Goal: Information Seeking & Learning: Learn about a topic

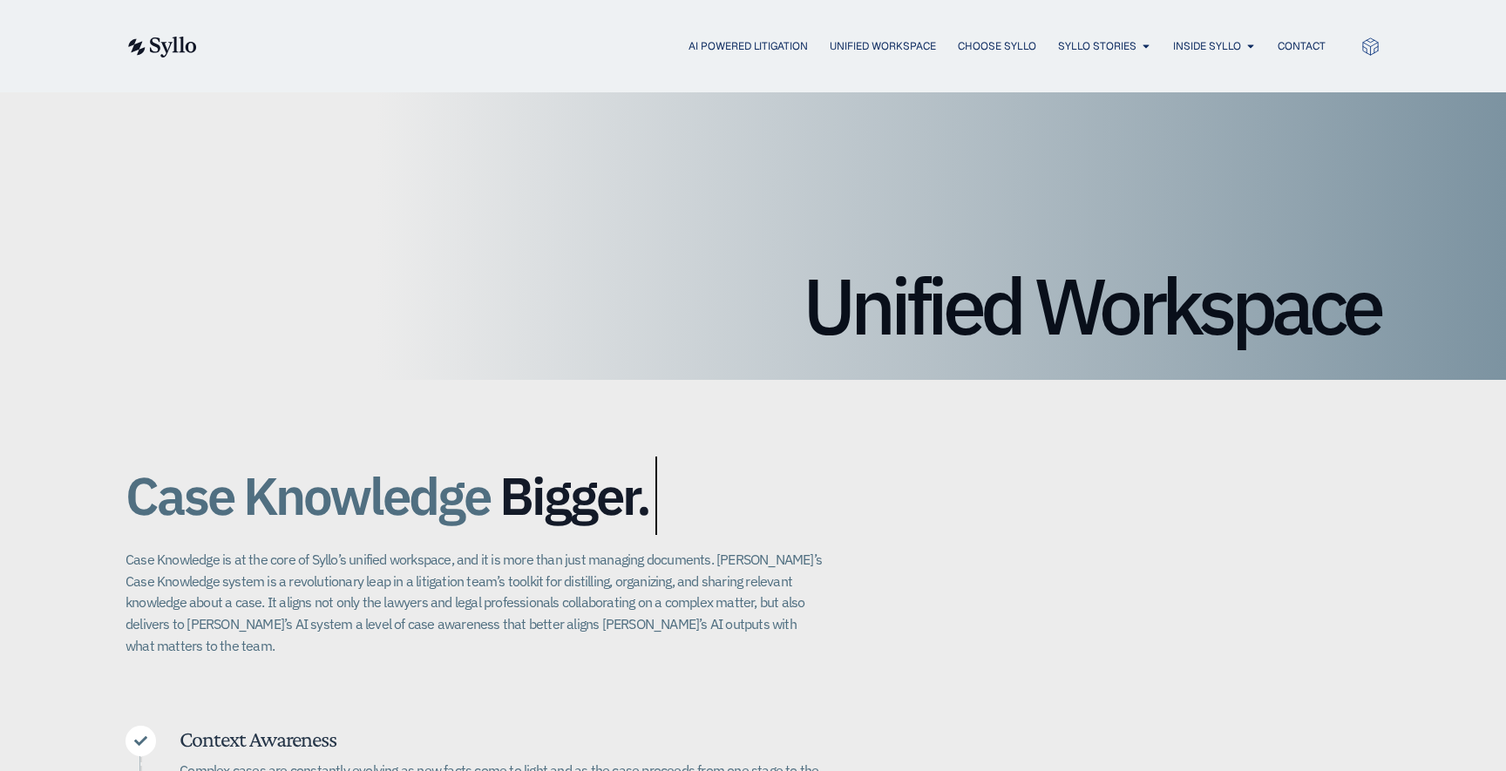
click at [141, 37] on img at bounding box center [161, 47] width 71 height 21
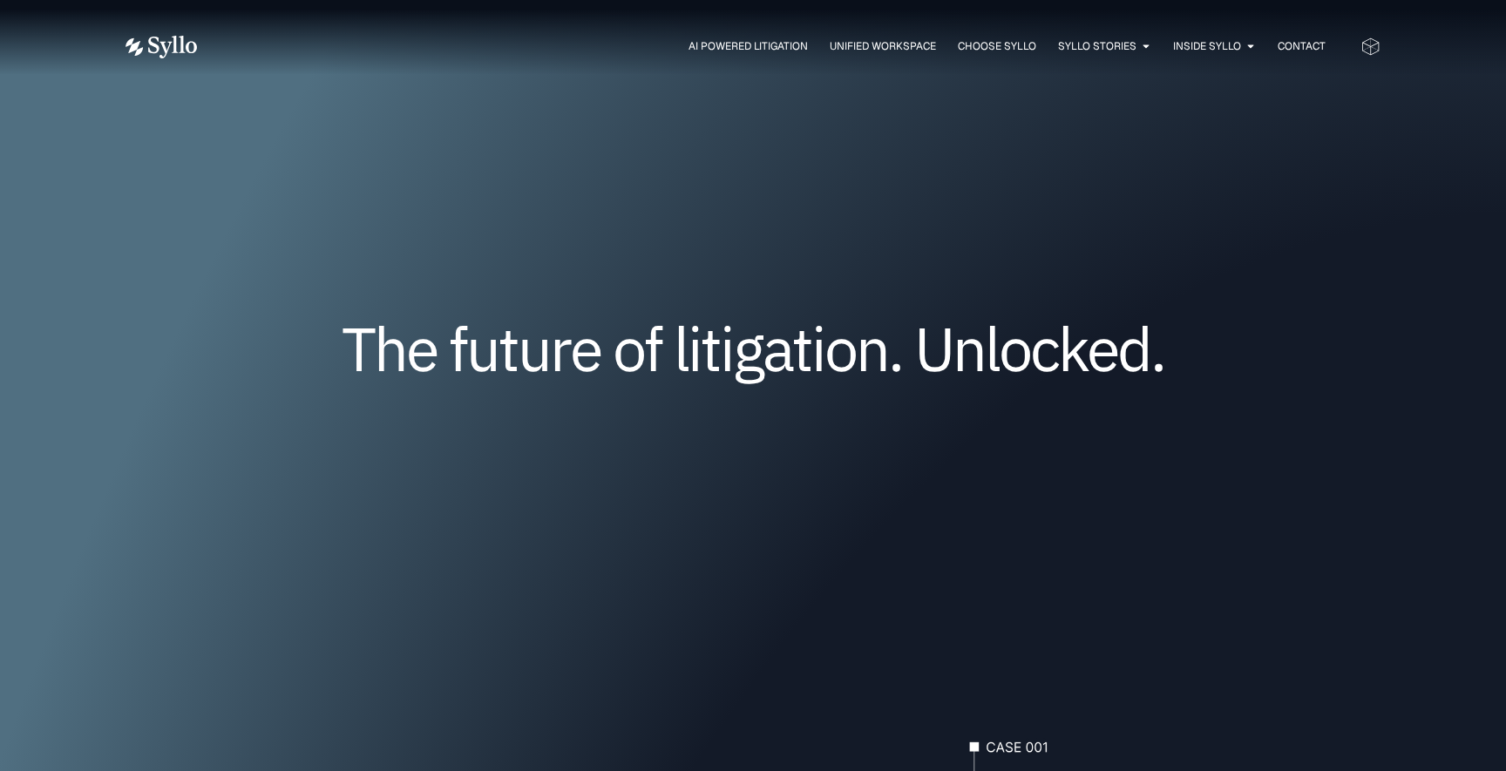
click at [251, 492] on div "The future of litigation. Unlocked." at bounding box center [753, 375] width 1255 height 354
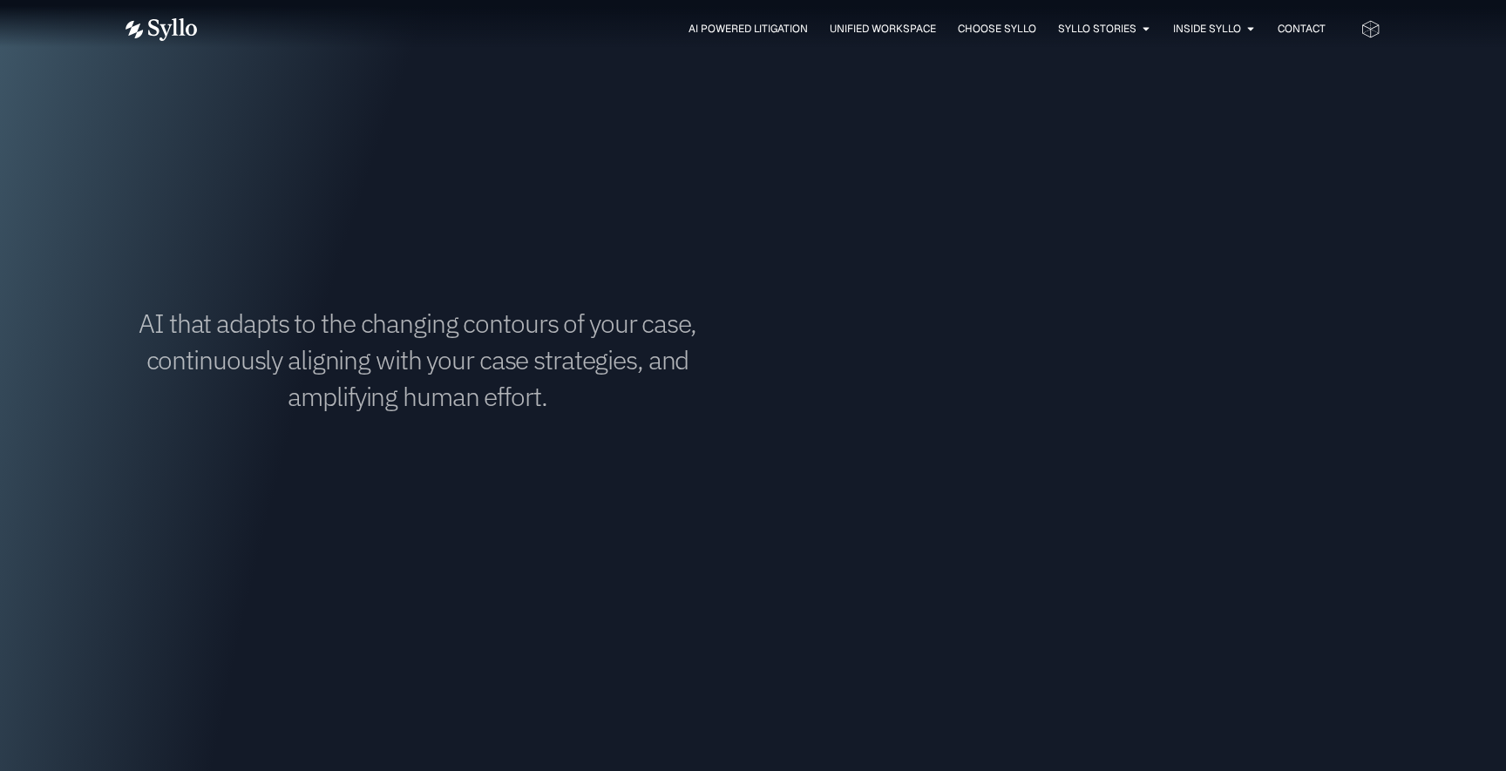
scroll to position [1280, 0]
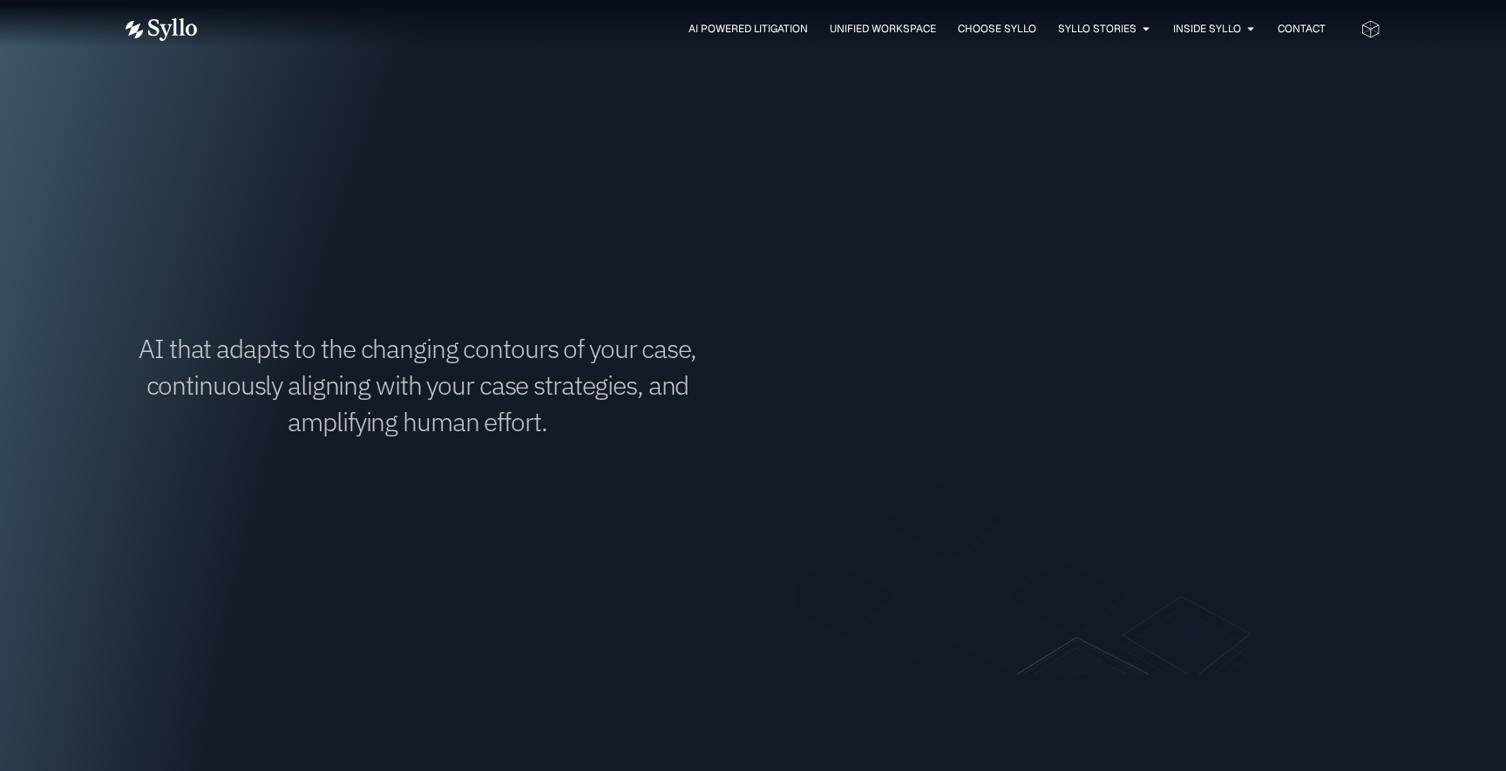
click at [308, 372] on h1 "AI that adapts to the changing contours of your case, continuously aligning wit…" at bounding box center [418, 385] width 584 height 110
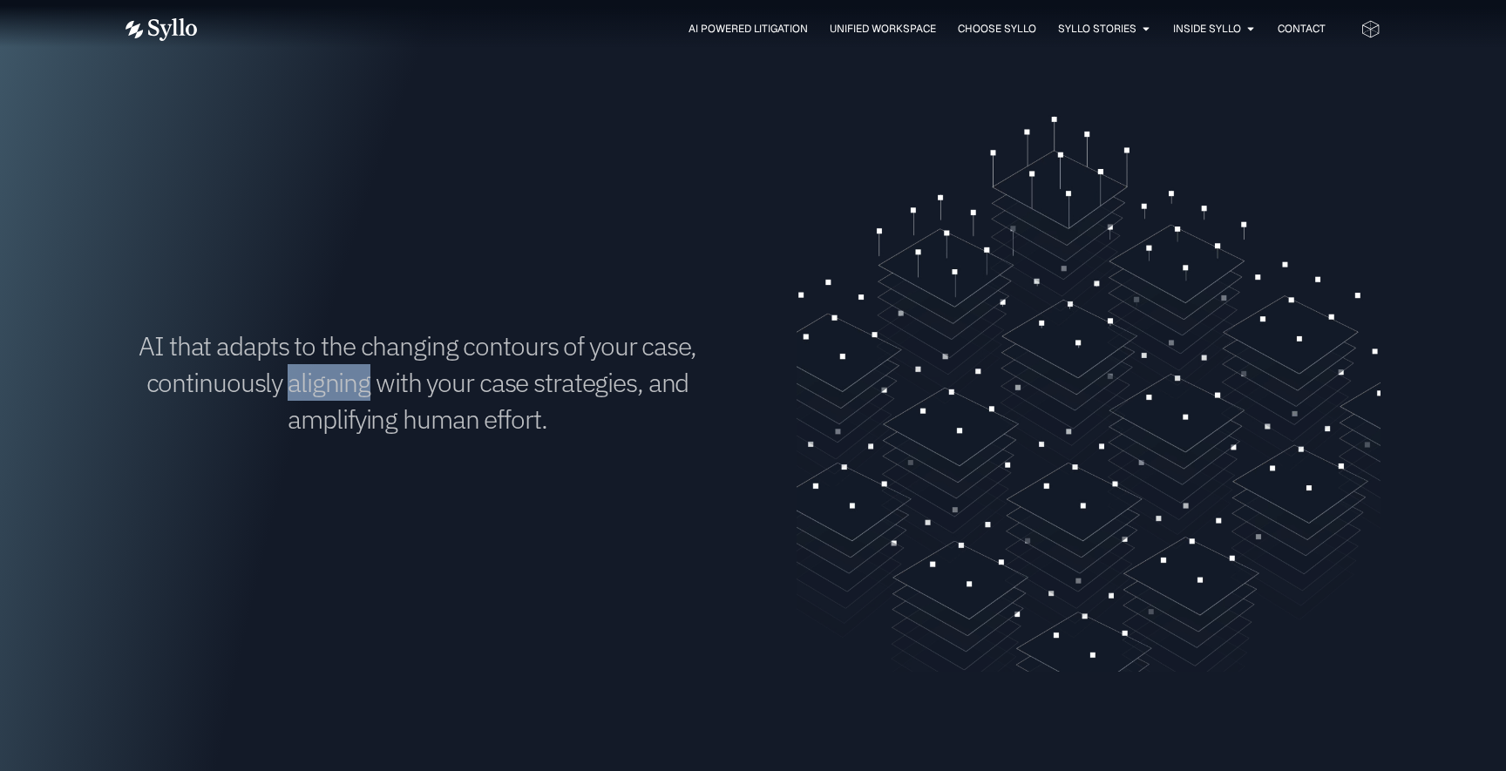
click at [308, 372] on h1 "AI that adapts to the changing contours of your case, continuously aligning wit…" at bounding box center [418, 383] width 584 height 110
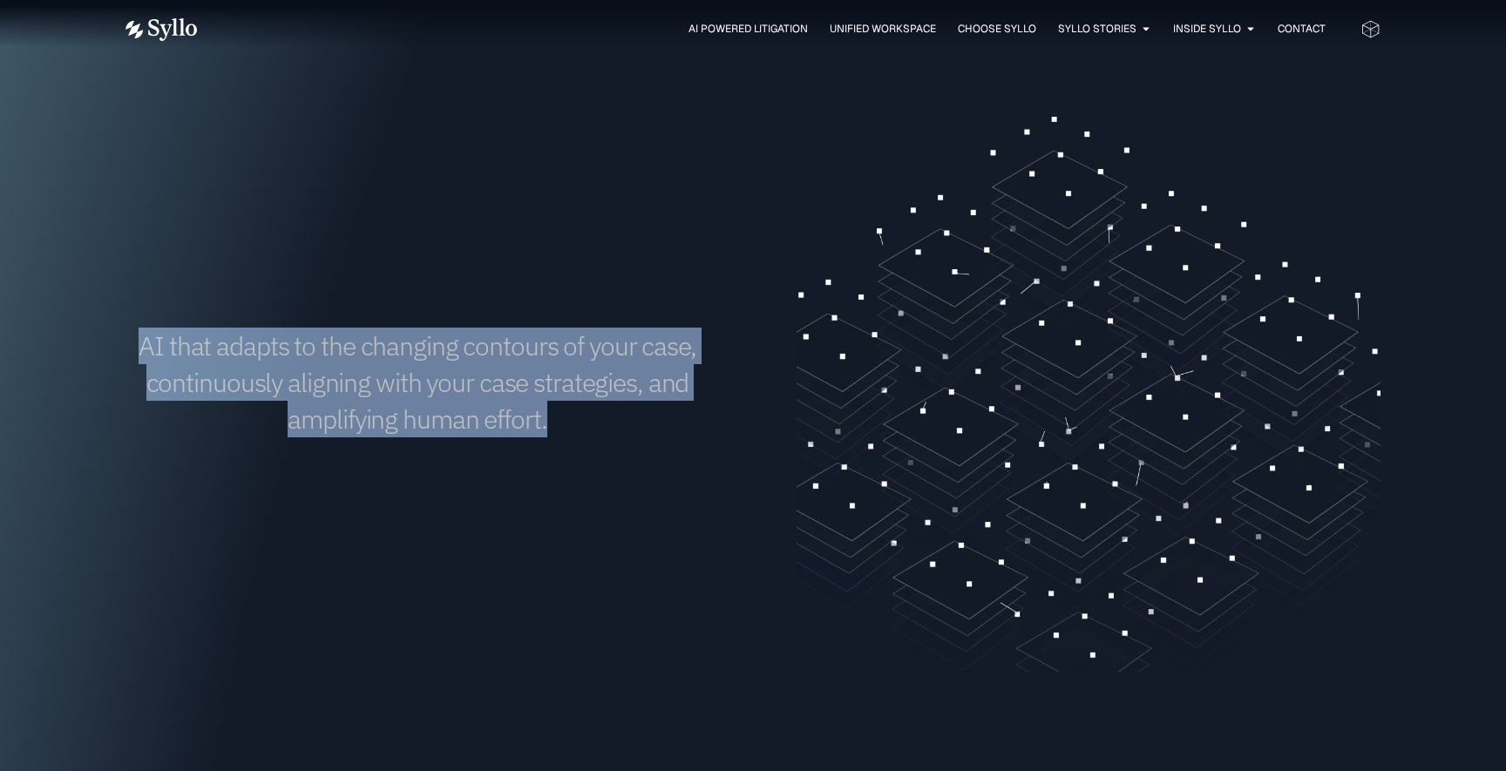
drag, startPoint x: 308, startPoint y: 372, endPoint x: 280, endPoint y: 160, distance: 214.5
click at [279, 158] on div "AI that adapts to the changing contours of your case, continuously aligning wit…" at bounding box center [418, 382] width 584 height 589
click at [280, 160] on div "AI that adapts to the changing contours of your case, continuously aligning wit…" at bounding box center [418, 382] width 584 height 589
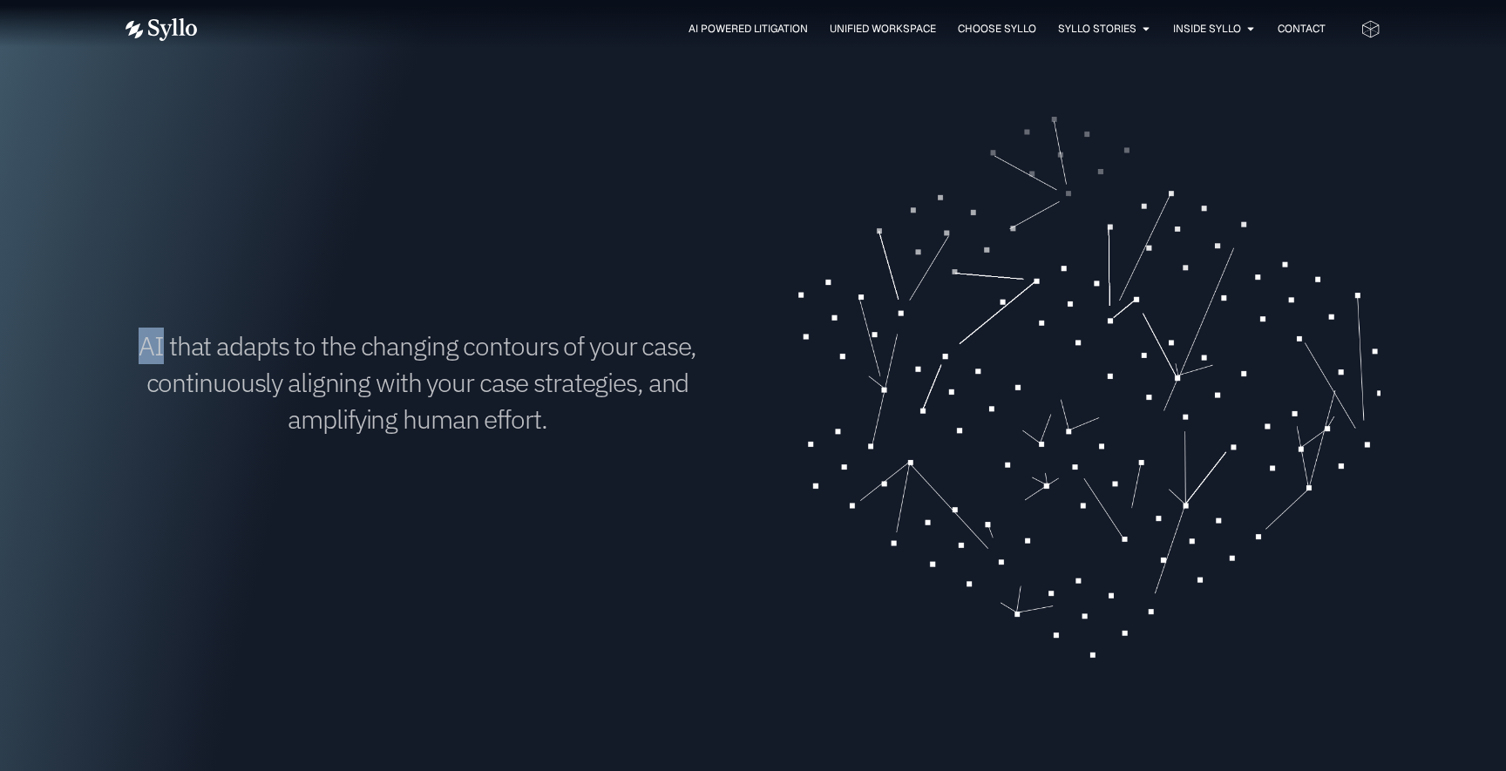
click at [280, 160] on div "AI that adapts to the changing contours of your case, continuously aligning wit…" at bounding box center [418, 382] width 584 height 589
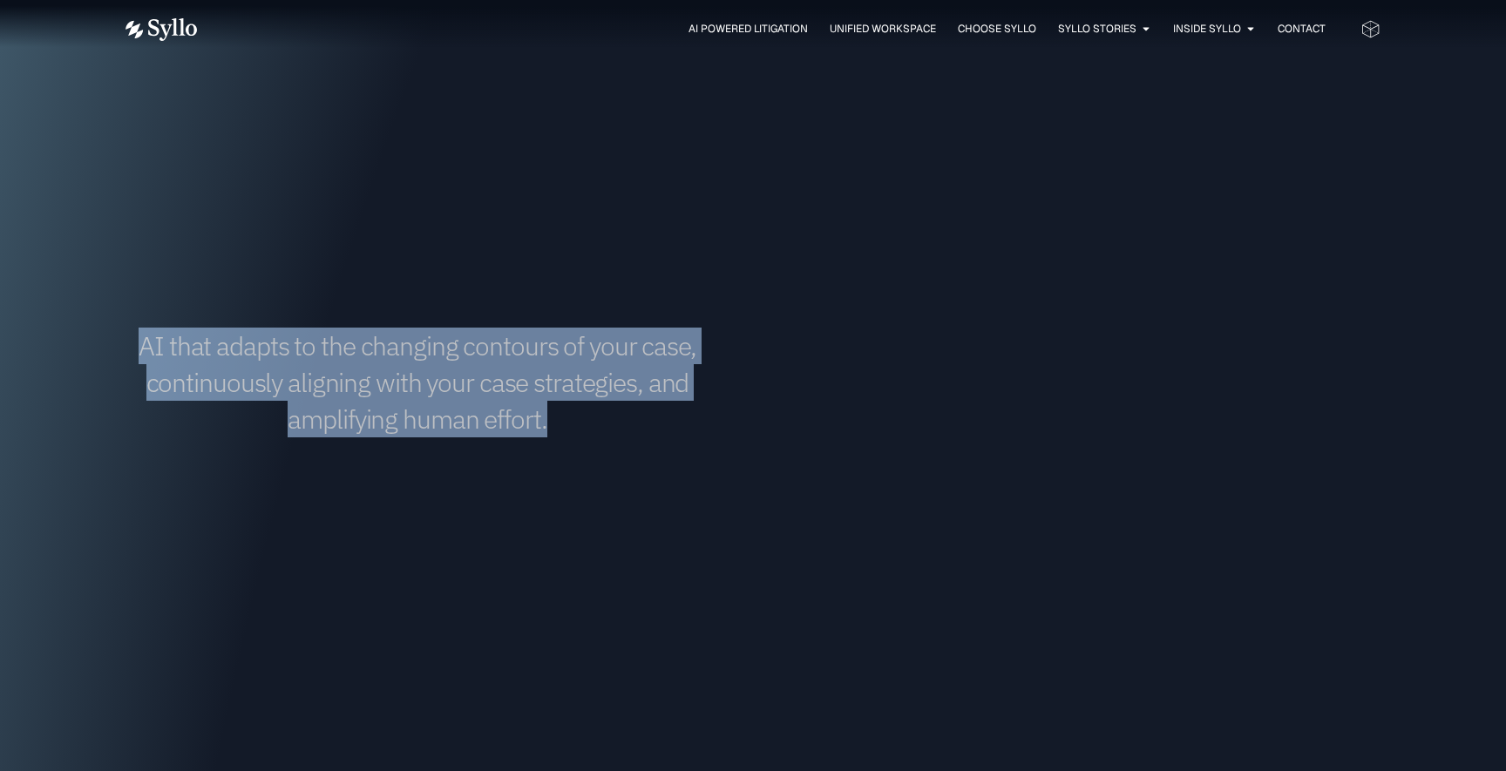
click at [280, 160] on div "AI that adapts to the changing contours of your case, continuously aligning wit…" at bounding box center [418, 382] width 584 height 589
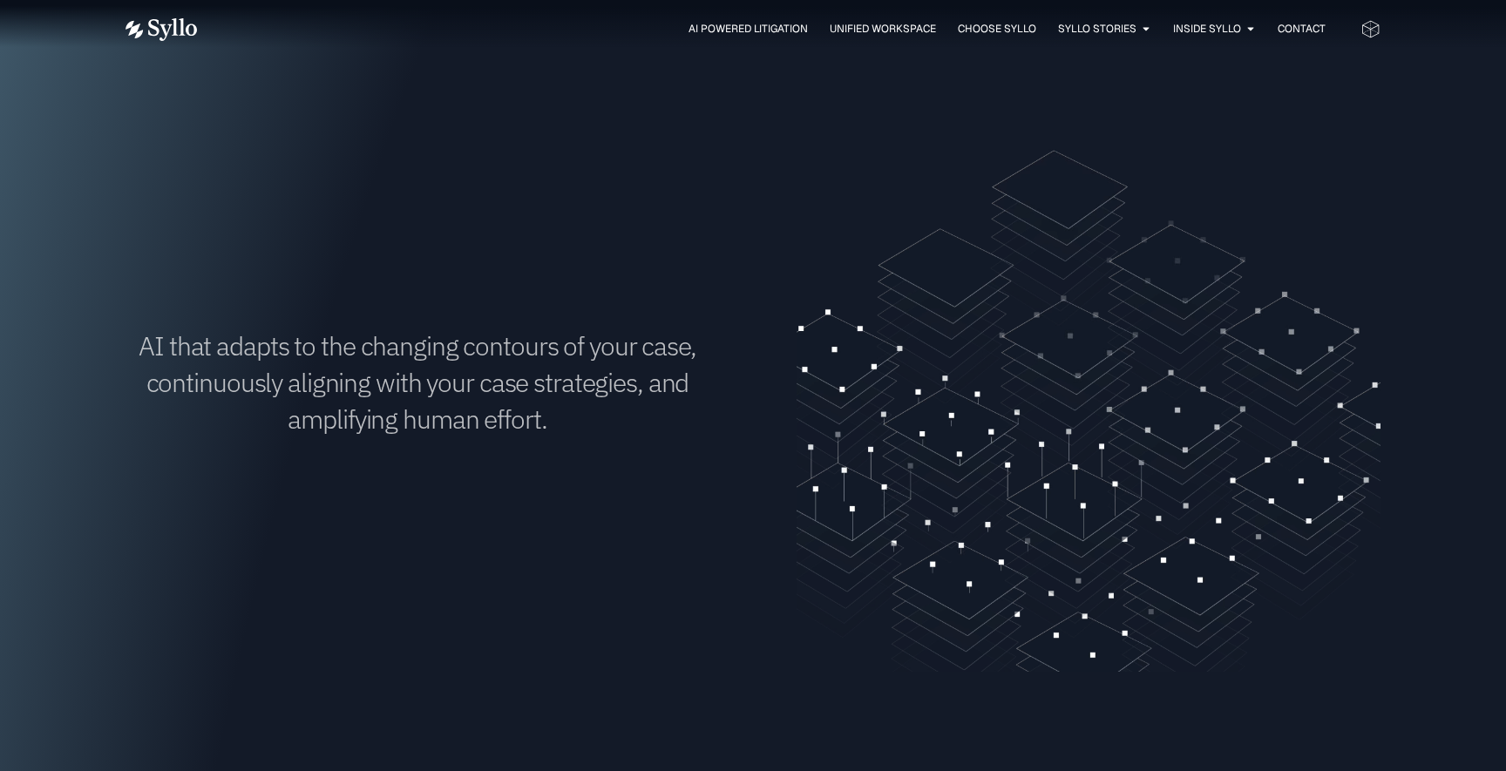
click at [392, 291] on div "AI that adapts to the changing contours of your case, continuously aligning wit…" at bounding box center [418, 382] width 584 height 589
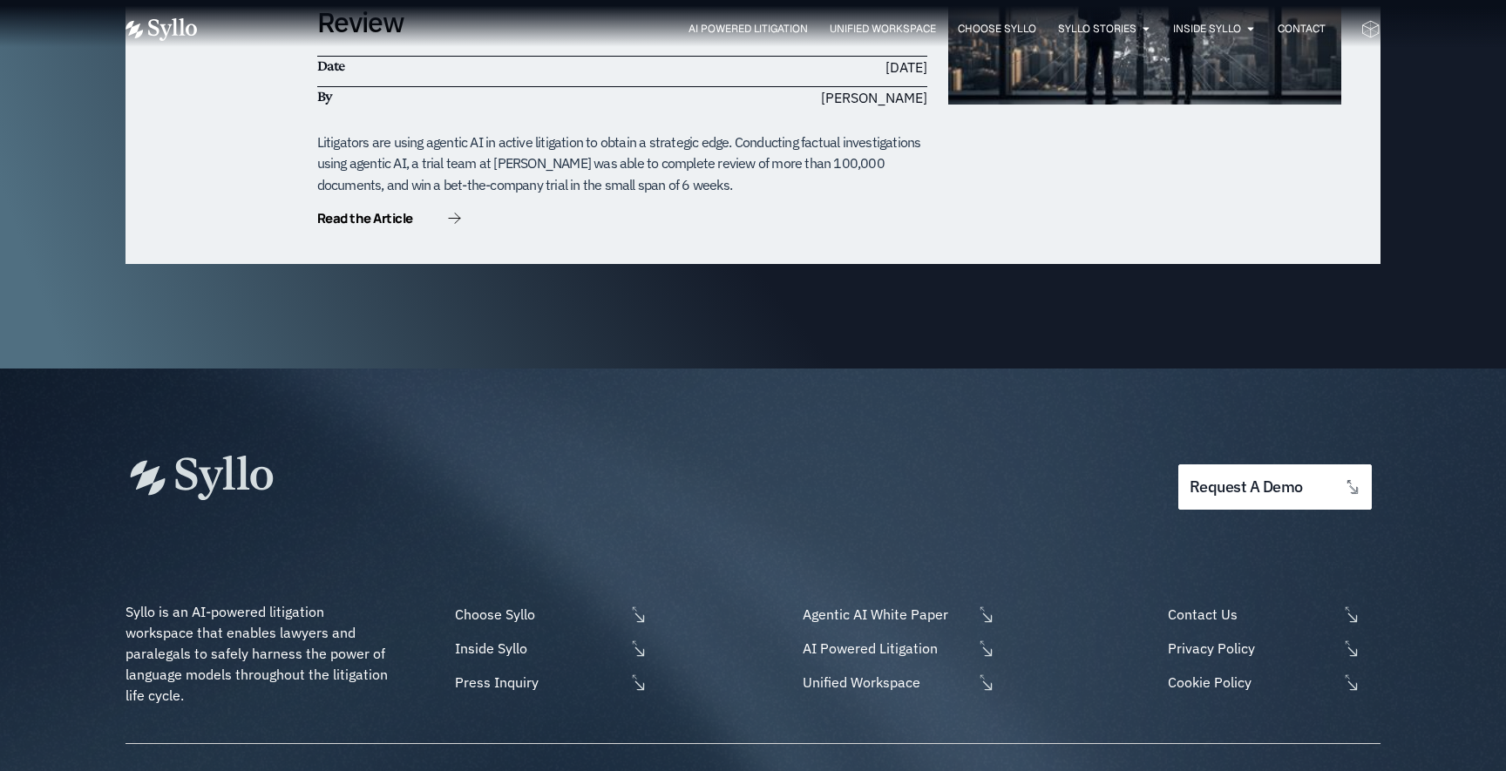
scroll to position [5609, 0]
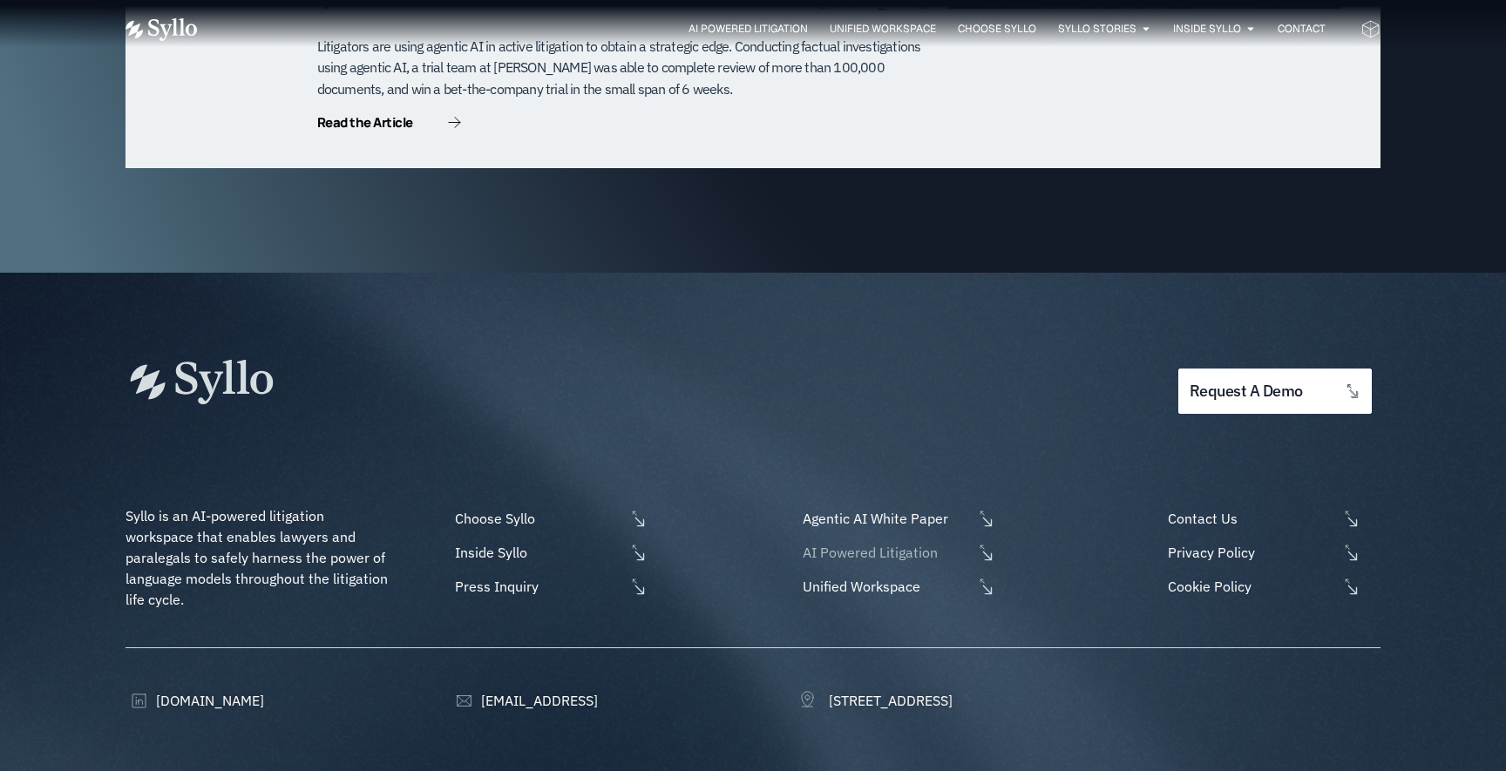
click at [855, 542] on li "AI Powered Litigation" at bounding box center [896, 556] width 197 height 28
click at [852, 542] on span "AI Powered Litigation" at bounding box center [885, 552] width 174 height 21
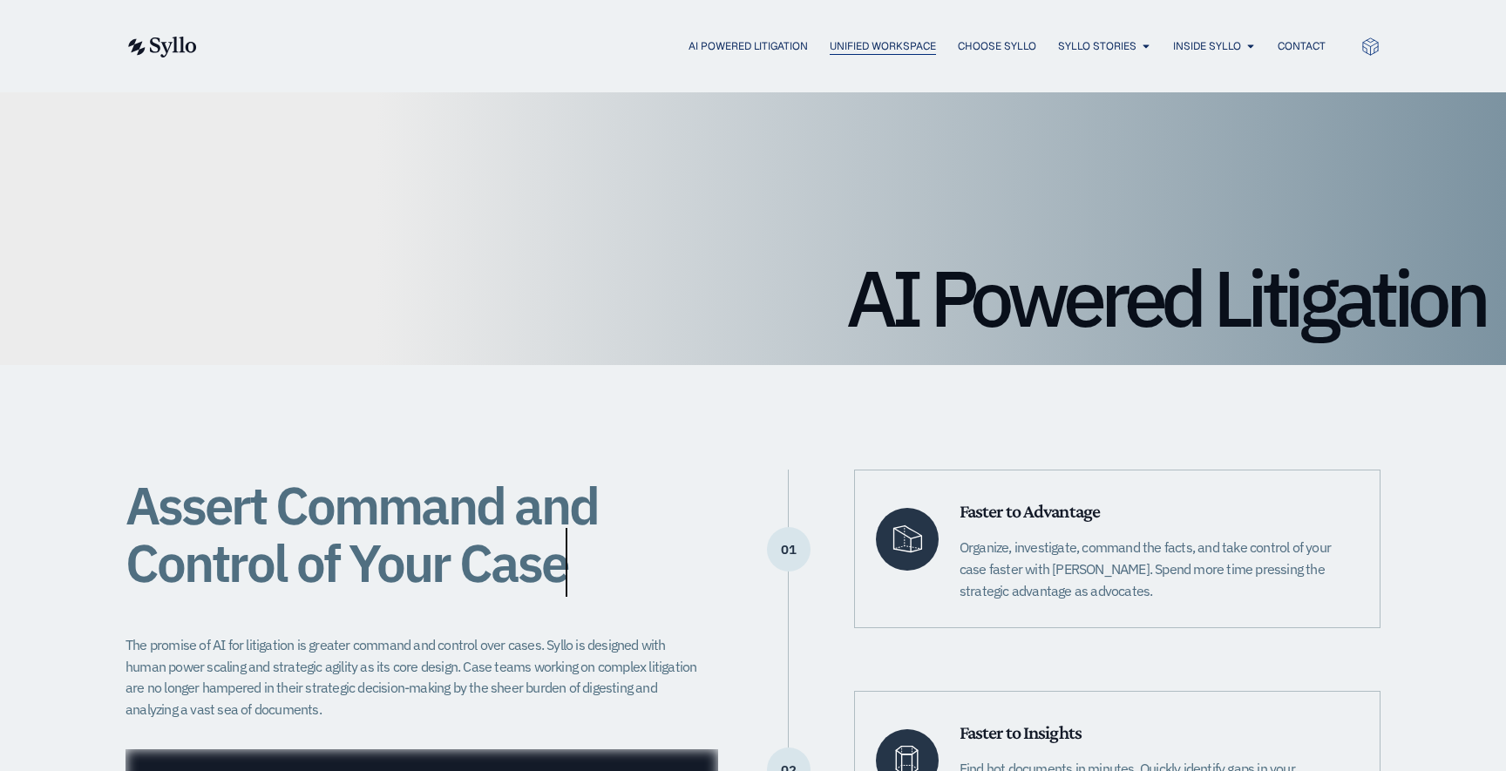
click at [850, 52] on span "Unified Workspace" at bounding box center [883, 46] width 106 height 16
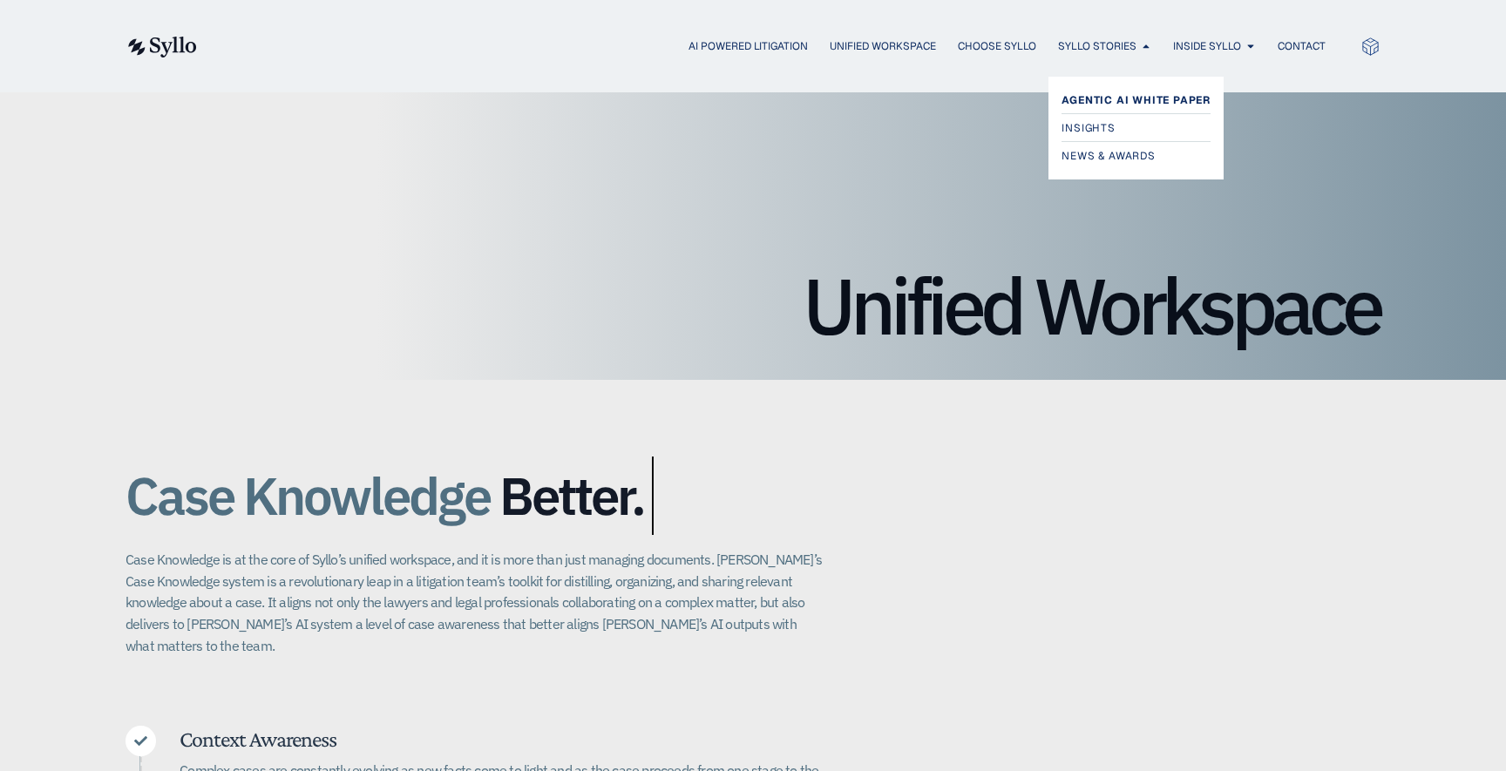
click at [1104, 104] on span "Agentic AI White Paper" at bounding box center [1136, 100] width 149 height 21
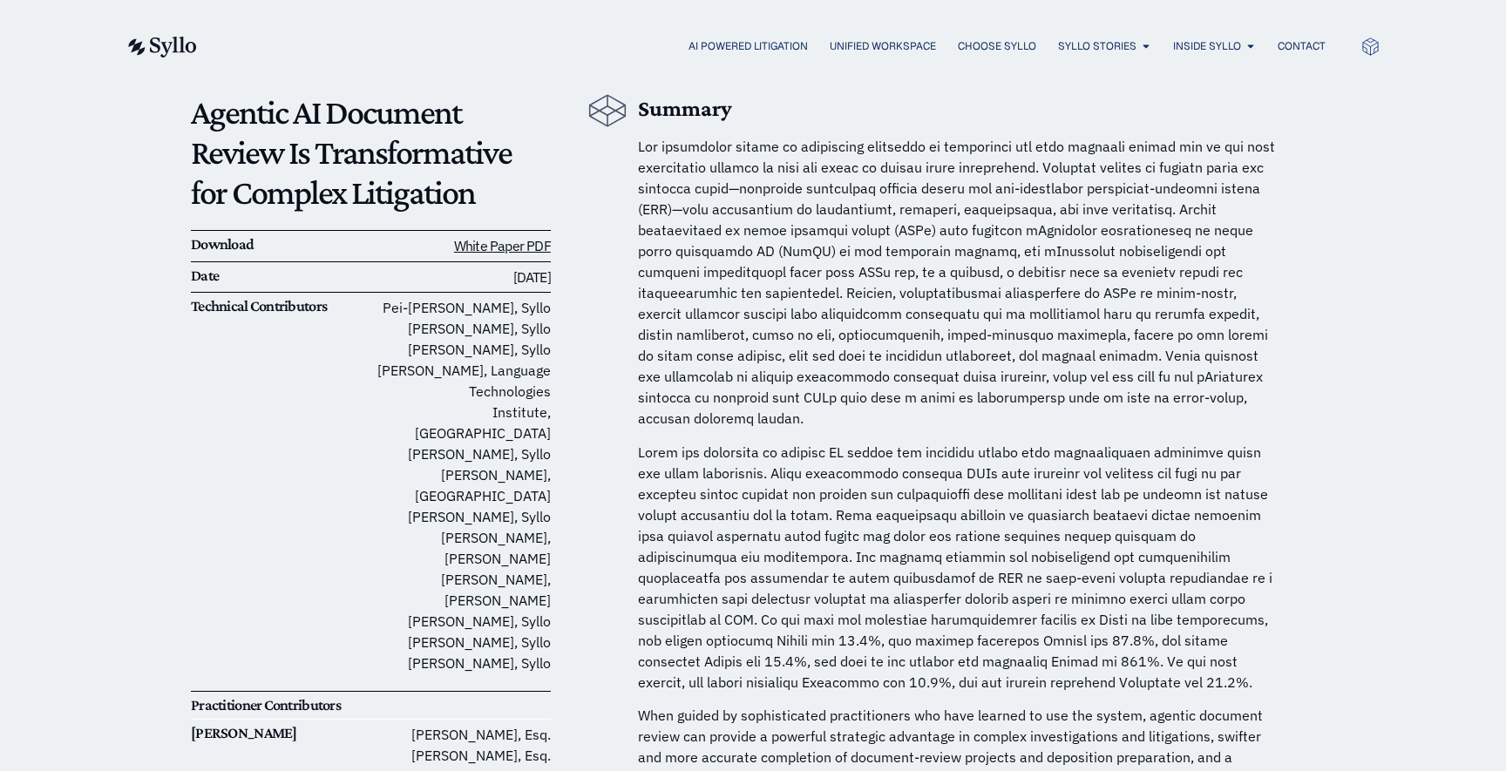
scroll to position [178, 0]
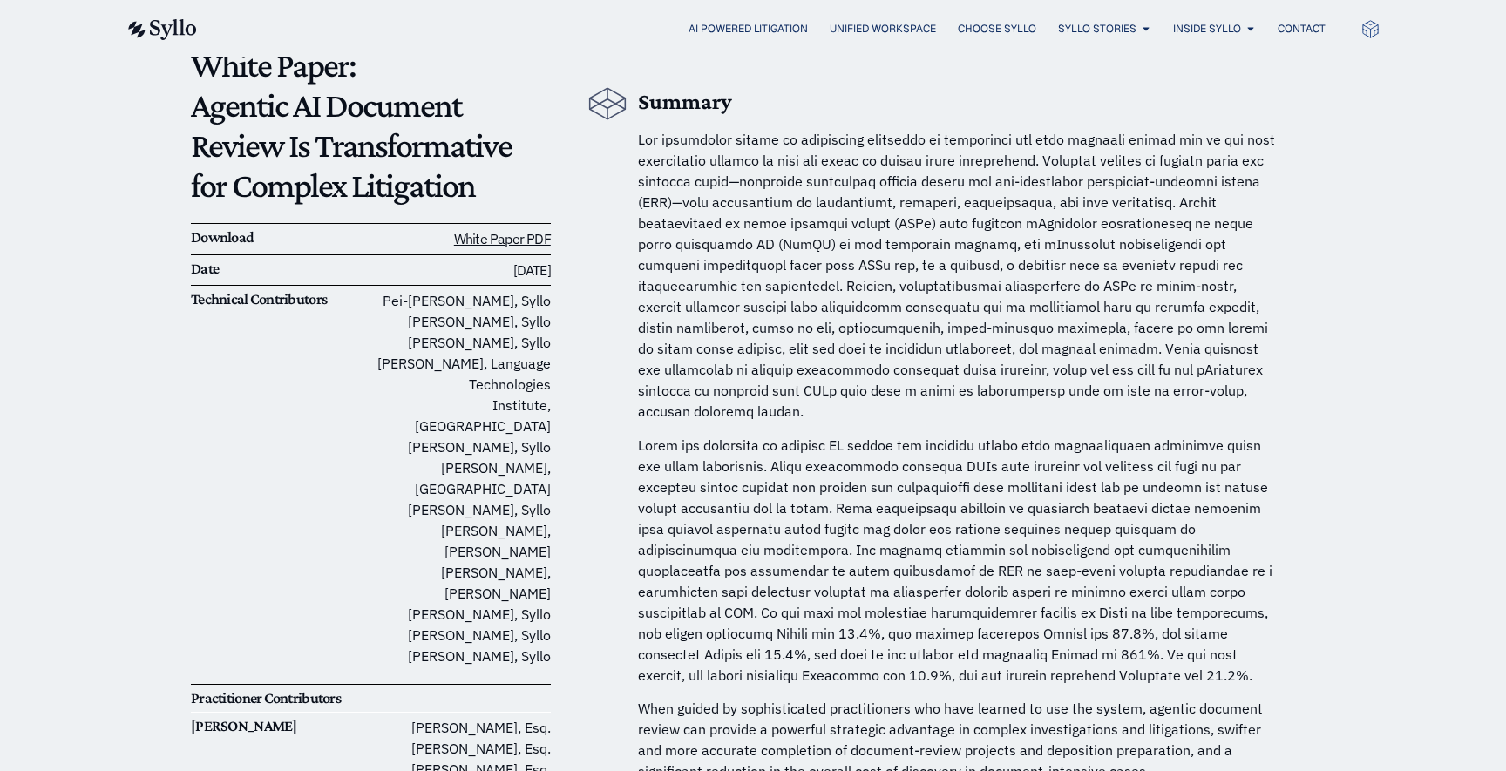
click at [987, 297] on span at bounding box center [956, 275] width 637 height 289
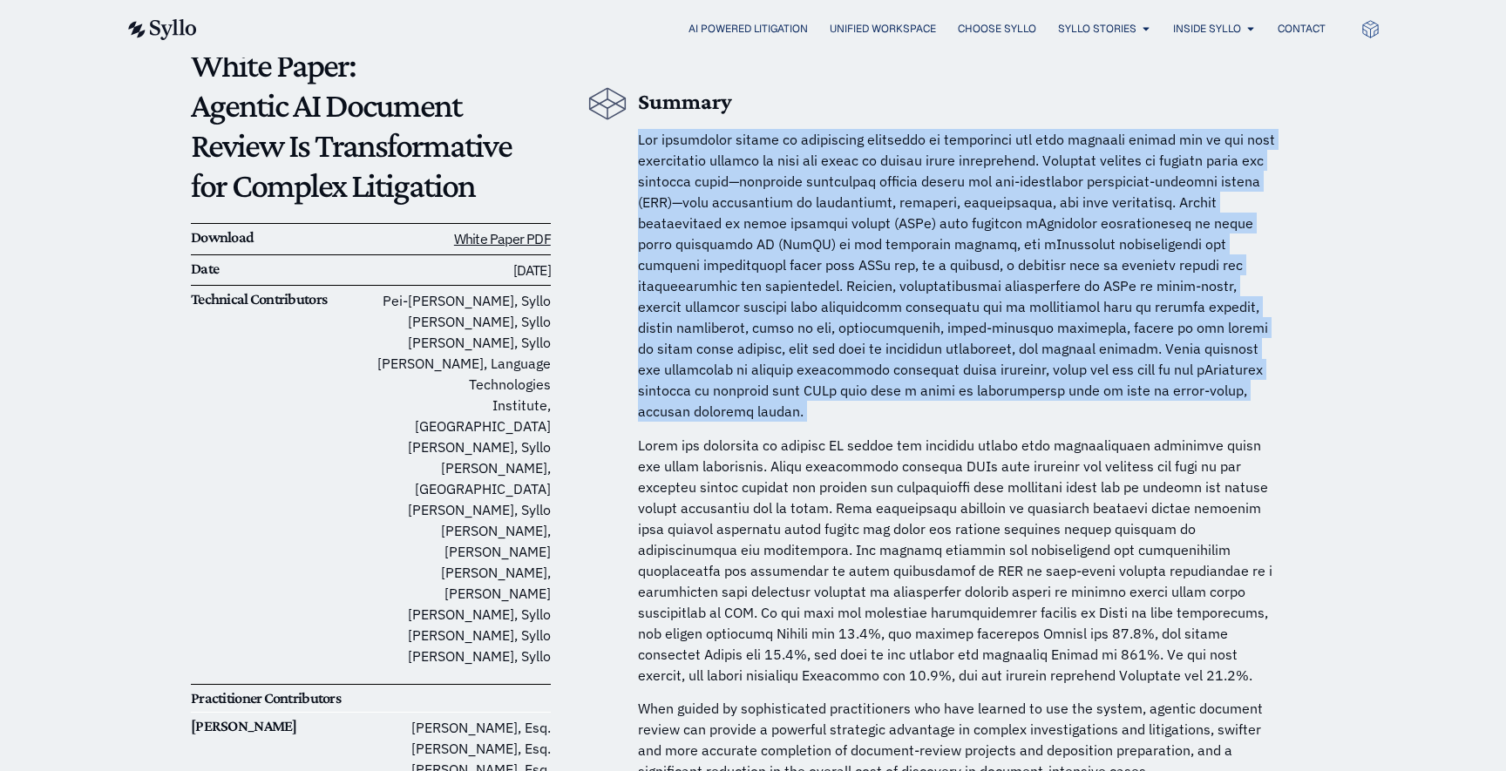
drag, startPoint x: 987, startPoint y: 297, endPoint x: 994, endPoint y: 344, distance: 47.6
click at [987, 315] on span at bounding box center [956, 275] width 637 height 289
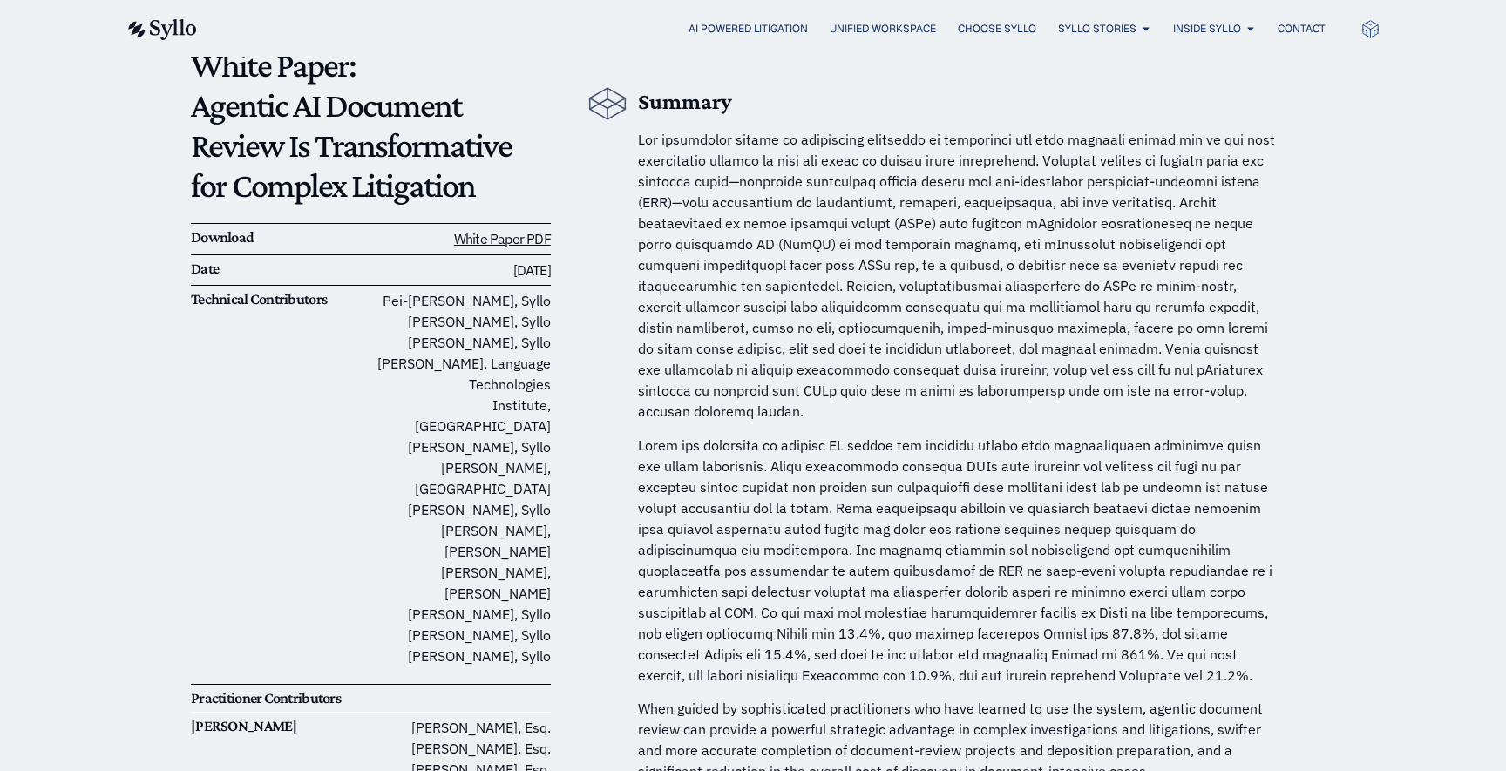
click at [1134, 644] on p at bounding box center [960, 560] width 645 height 251
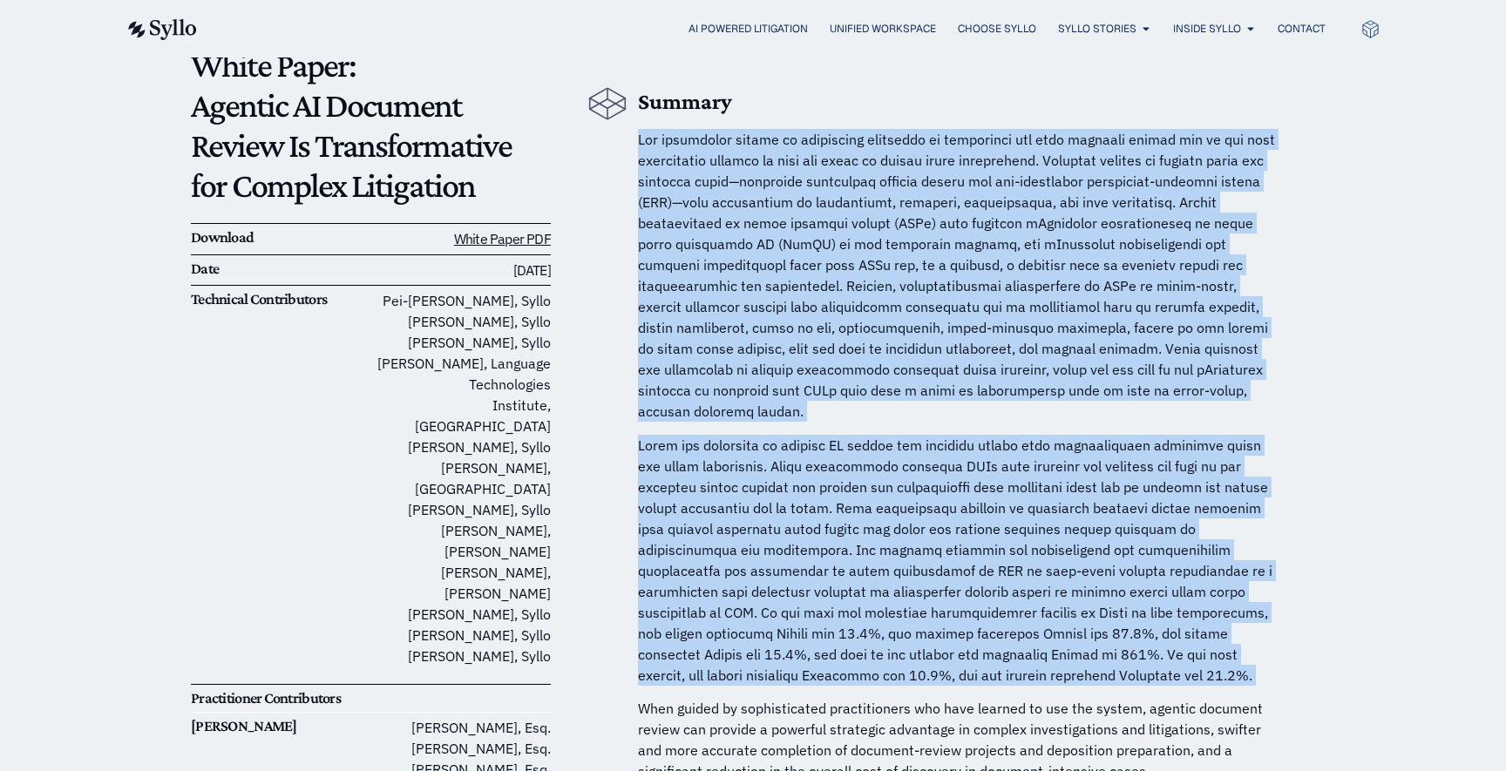
drag, startPoint x: 1134, startPoint y: 644, endPoint x: 1022, endPoint y: 260, distance: 400.3
click at [1022, 260] on span at bounding box center [956, 275] width 637 height 289
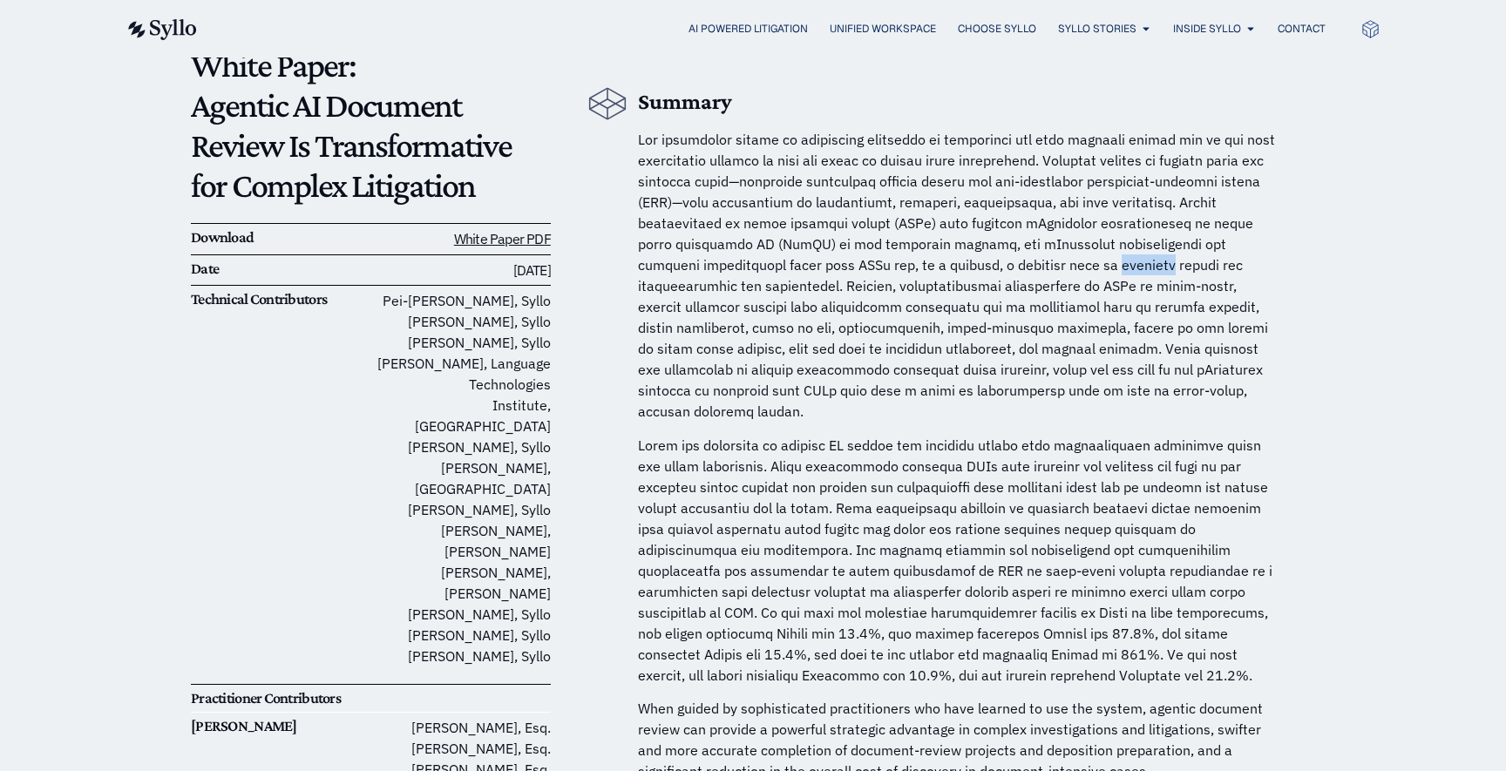
click at [1022, 260] on span at bounding box center [956, 275] width 637 height 289
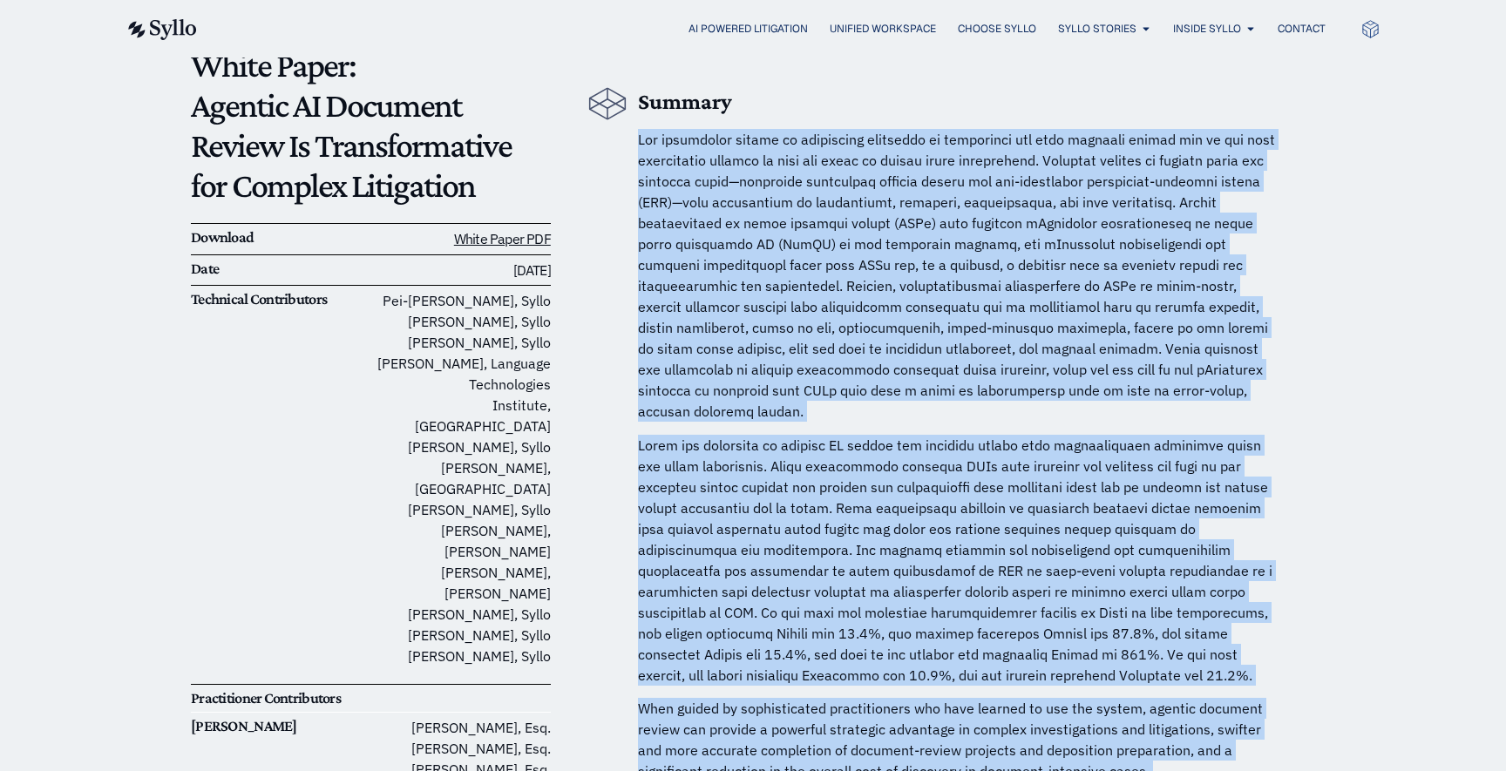
drag, startPoint x: 1022, startPoint y: 260, endPoint x: 1158, endPoint y: 678, distance: 439.7
click at [1158, 698] on p "When guided by sophisticated practitioners who have learned to use the system, …" at bounding box center [960, 740] width 645 height 84
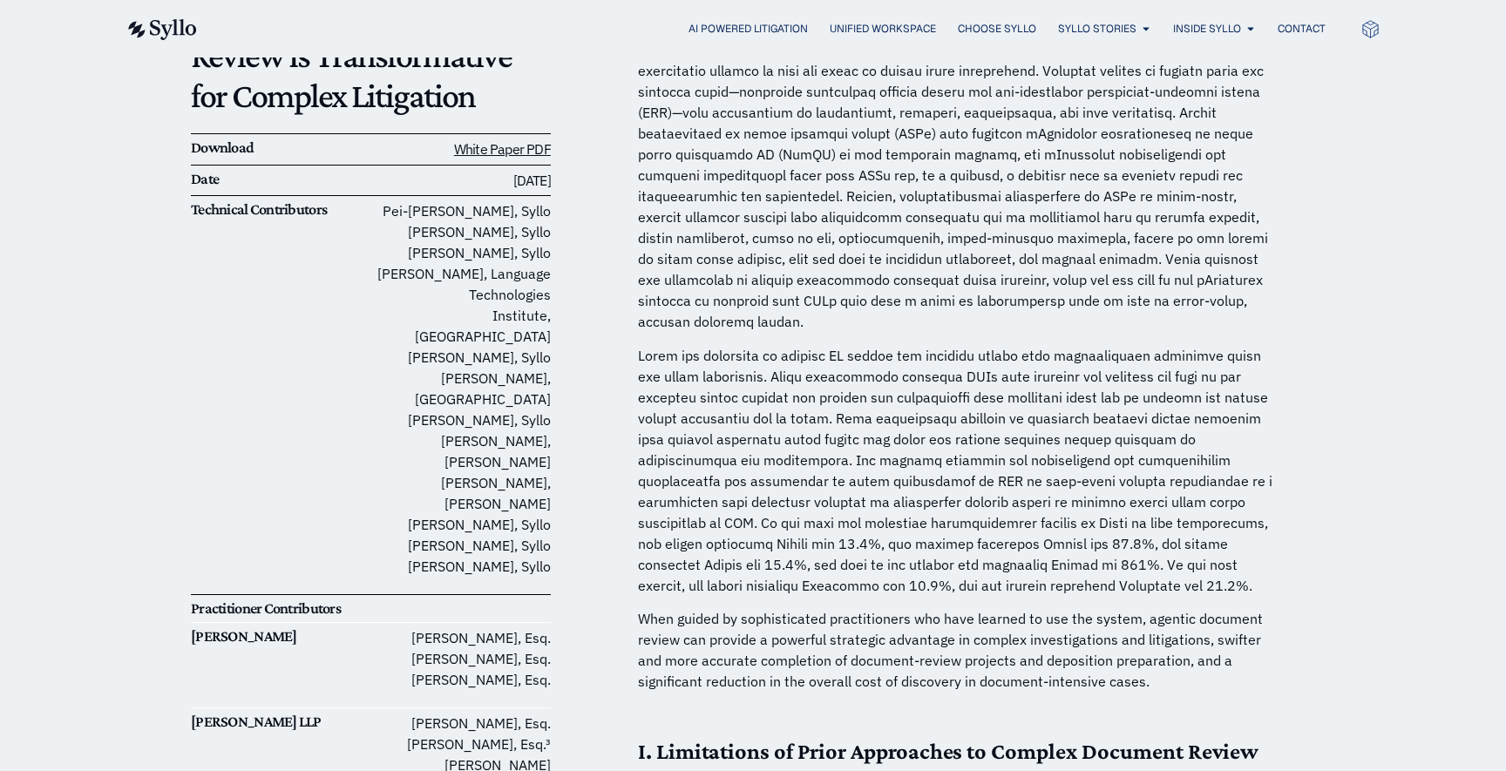
scroll to position [0, 0]
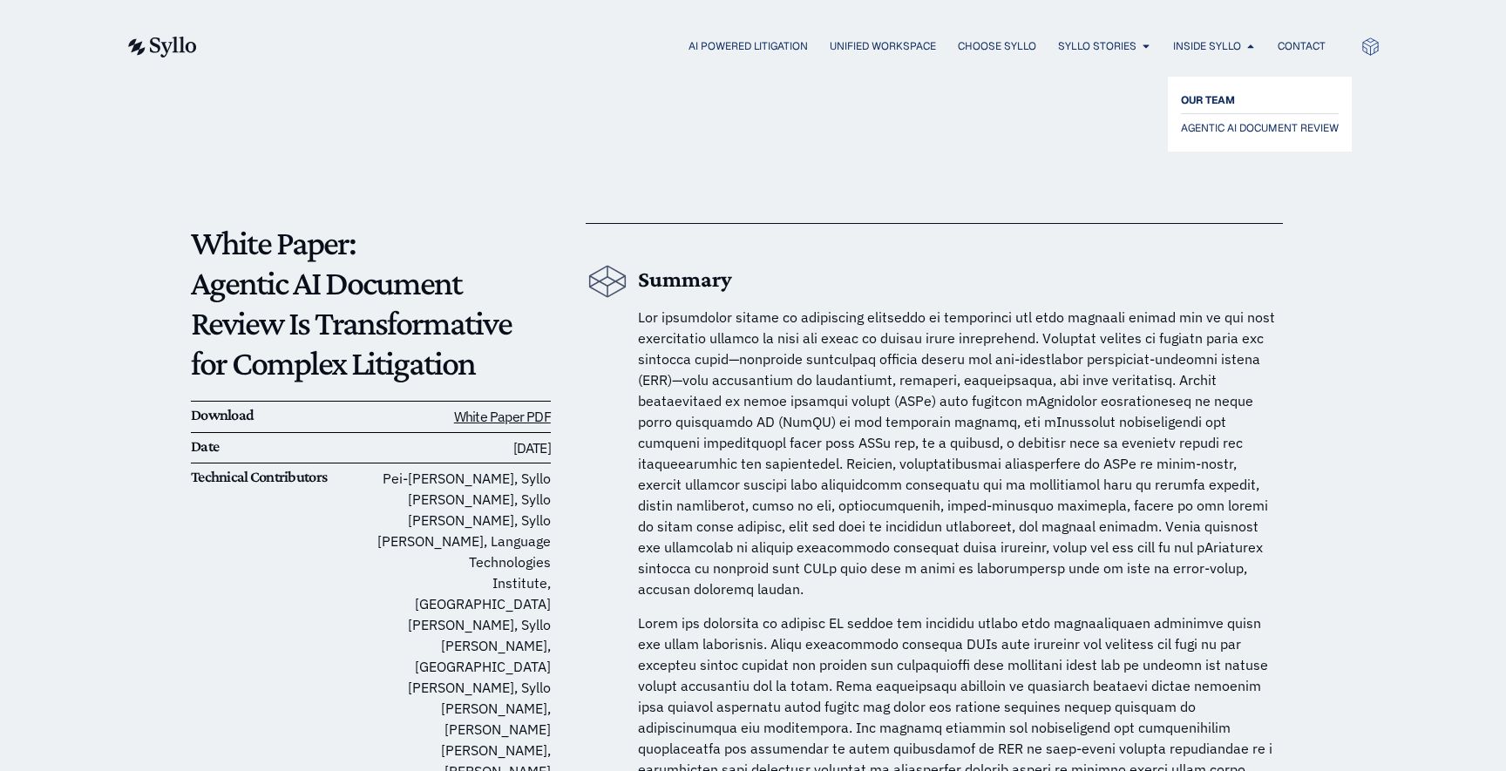
click at [1202, 94] on span "OUR TEAM" at bounding box center [1208, 100] width 54 height 21
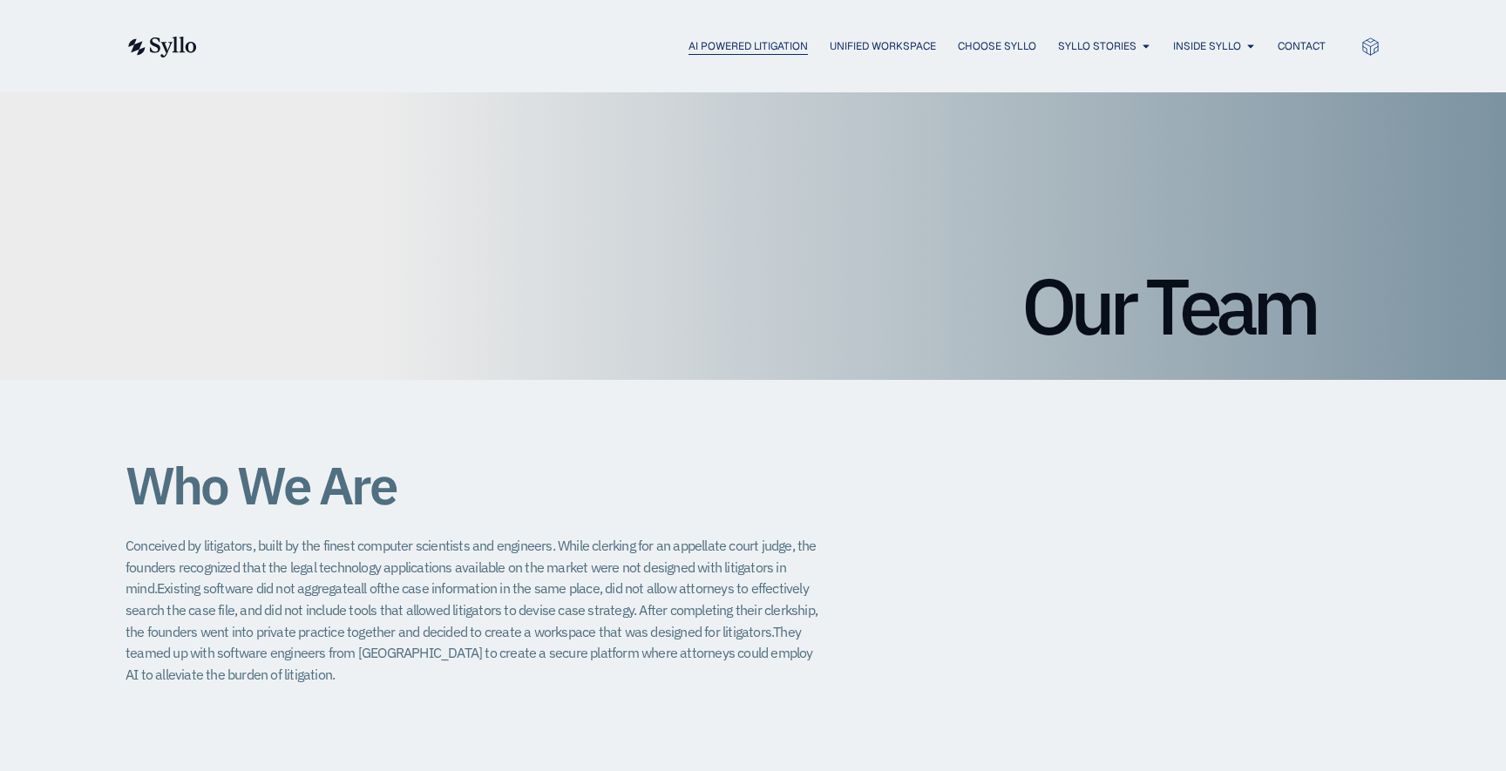
click at [703, 38] on span "AI Powered Litigation" at bounding box center [748, 46] width 119 height 16
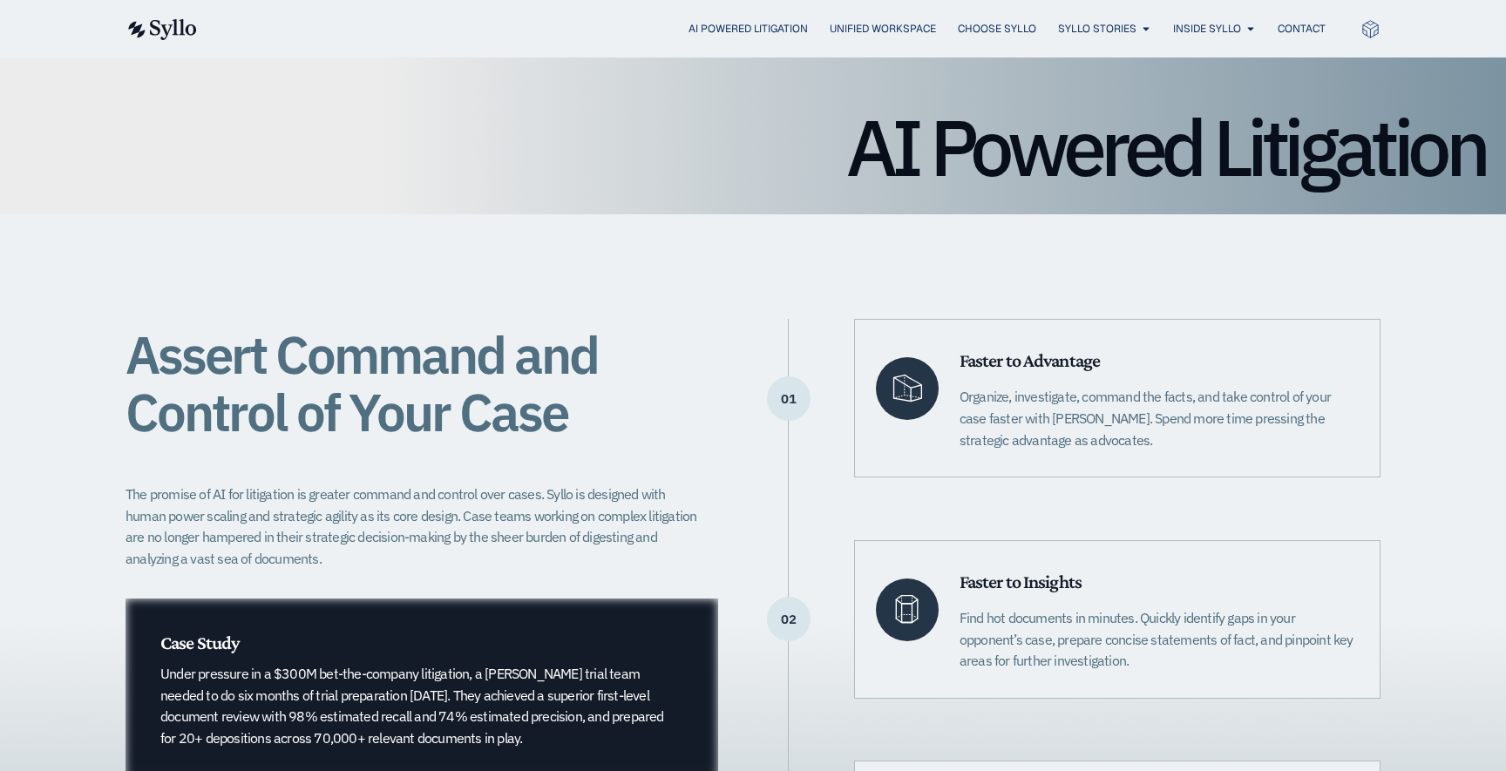
scroll to position [174, 0]
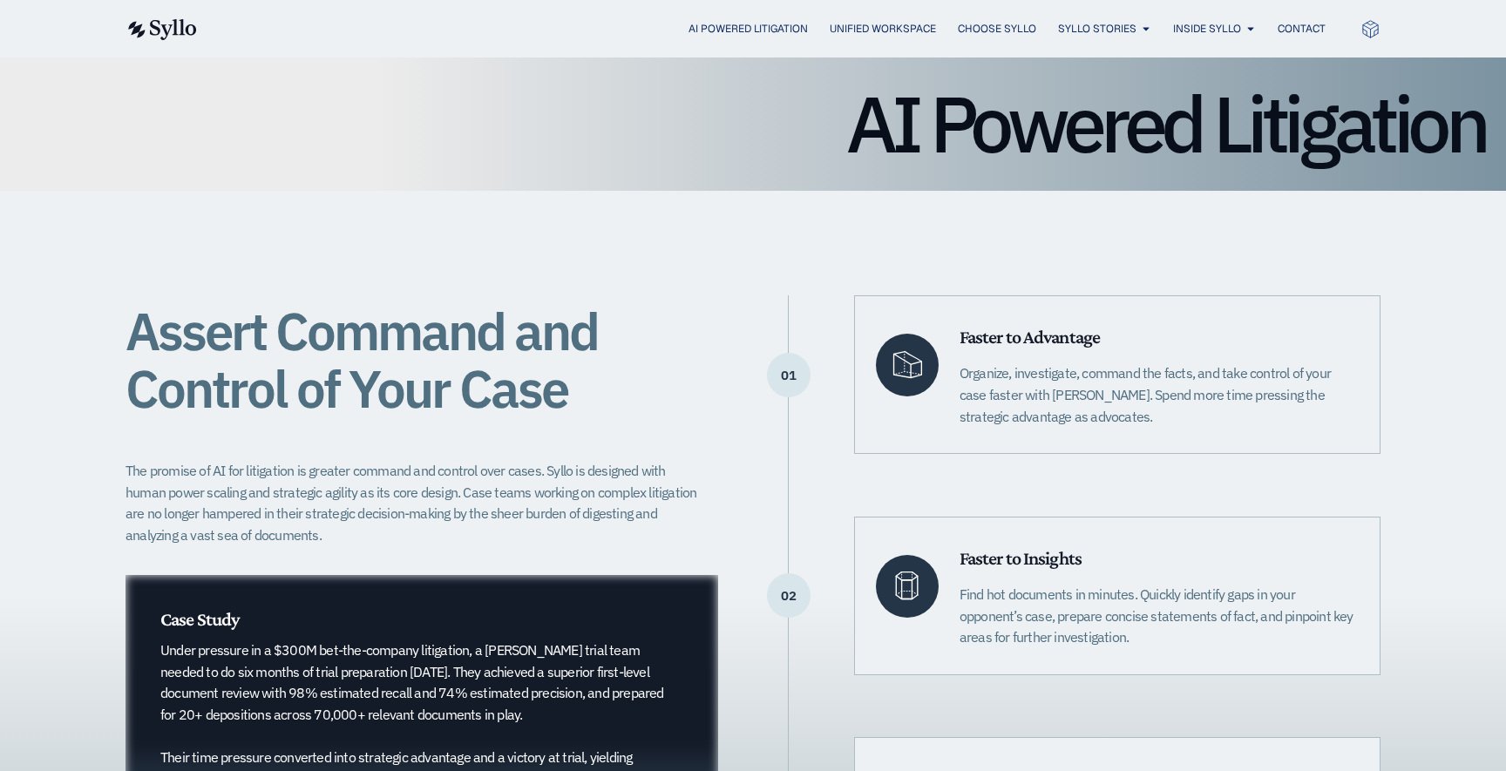
click at [831, 251] on div "Assert Command and Control of Your Case The promise of AI for litigation is gre…" at bounding box center [753, 596] width 1255 height 810
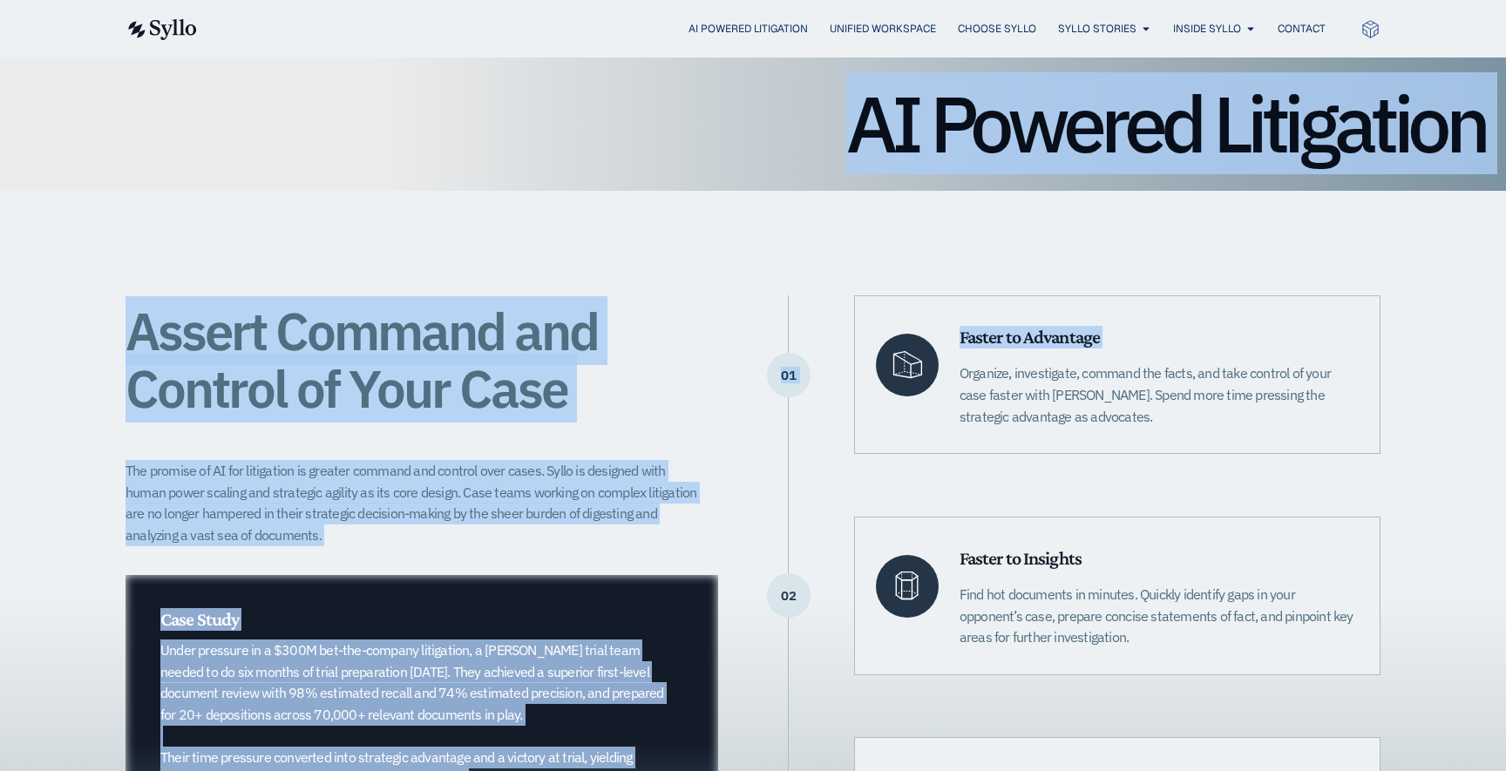
drag, startPoint x: 831, startPoint y: 251, endPoint x: 786, endPoint y: 57, distance: 199.4
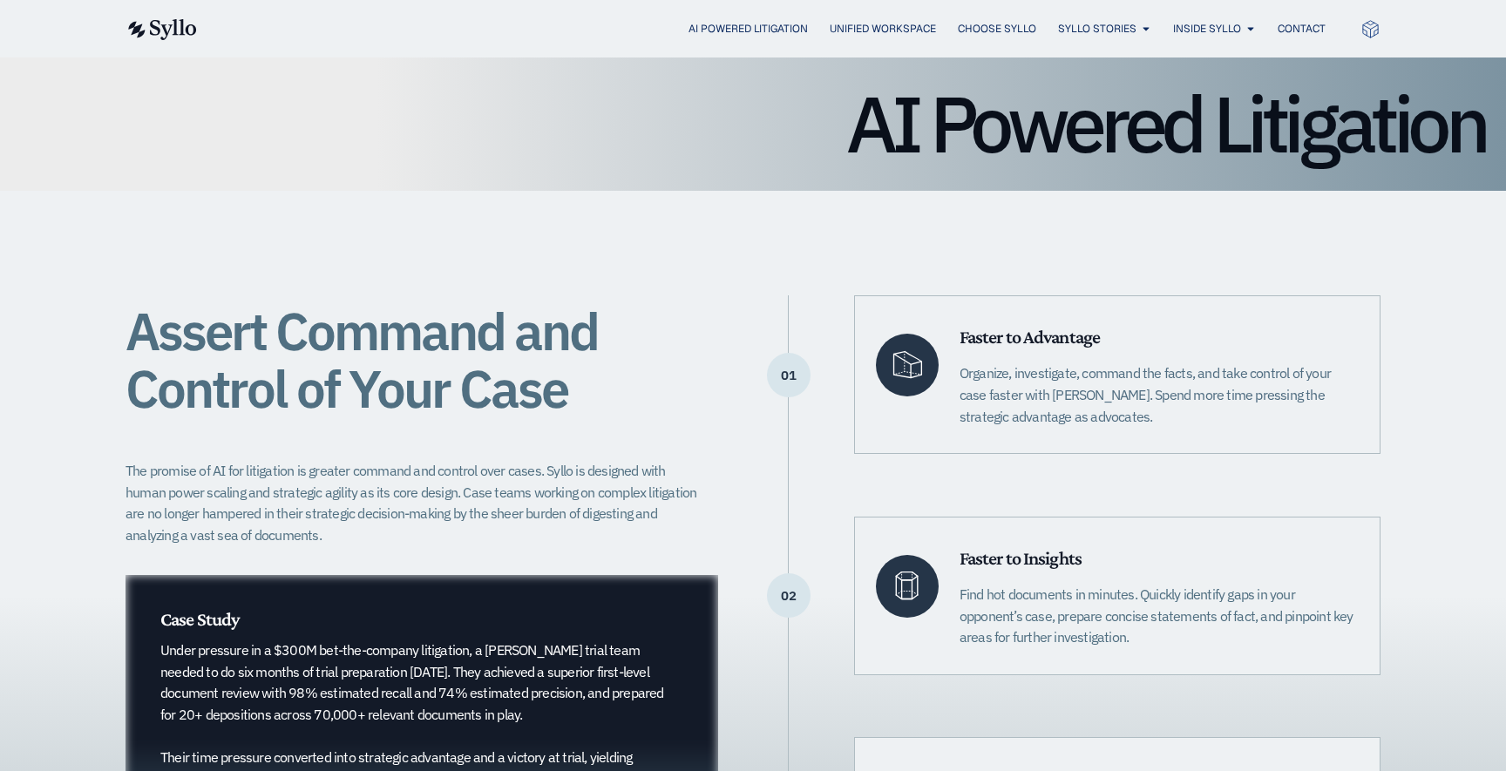
click at [810, 100] on h1 "AI Powered Litigation" at bounding box center [753, 124] width 1464 height 78
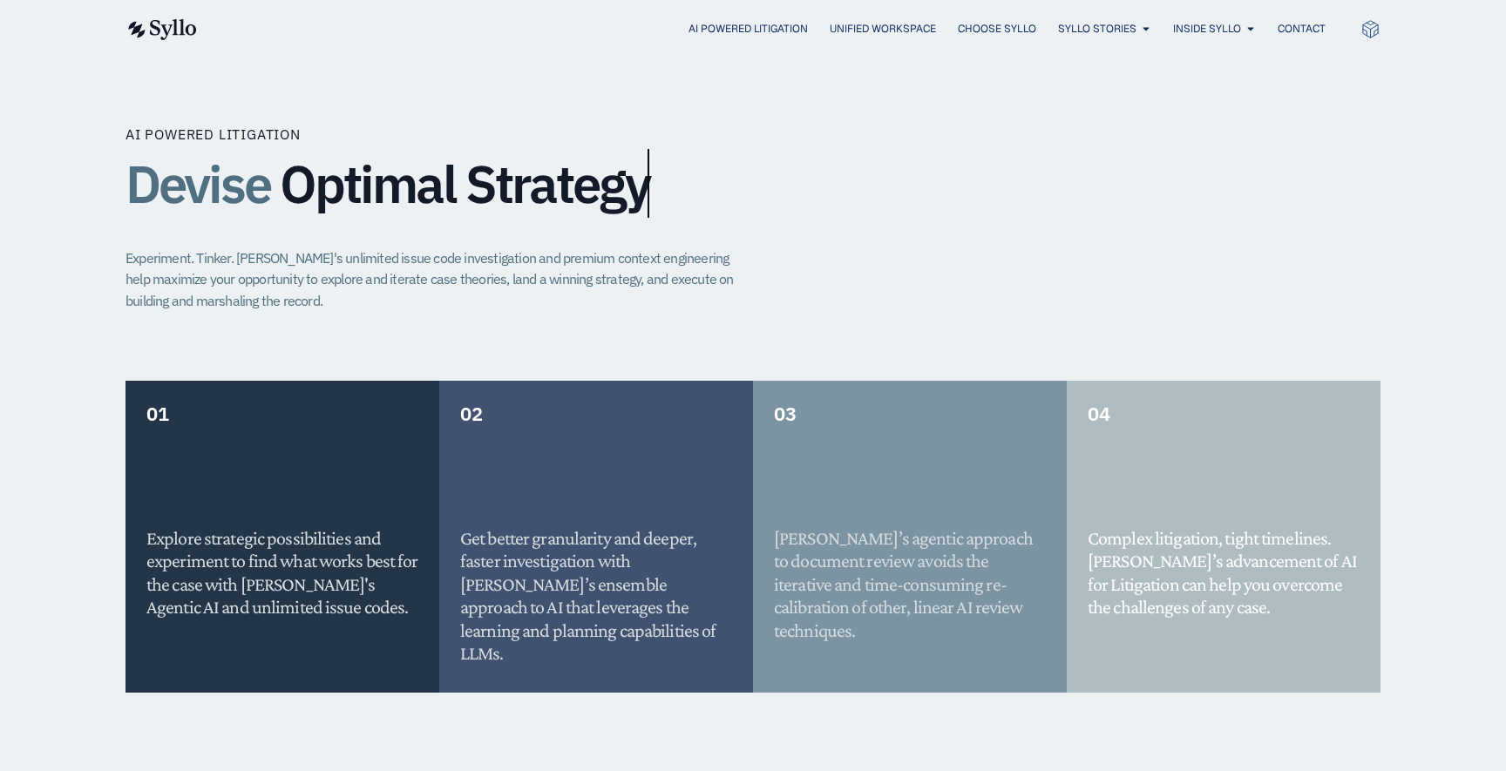
scroll to position [1141, 0]
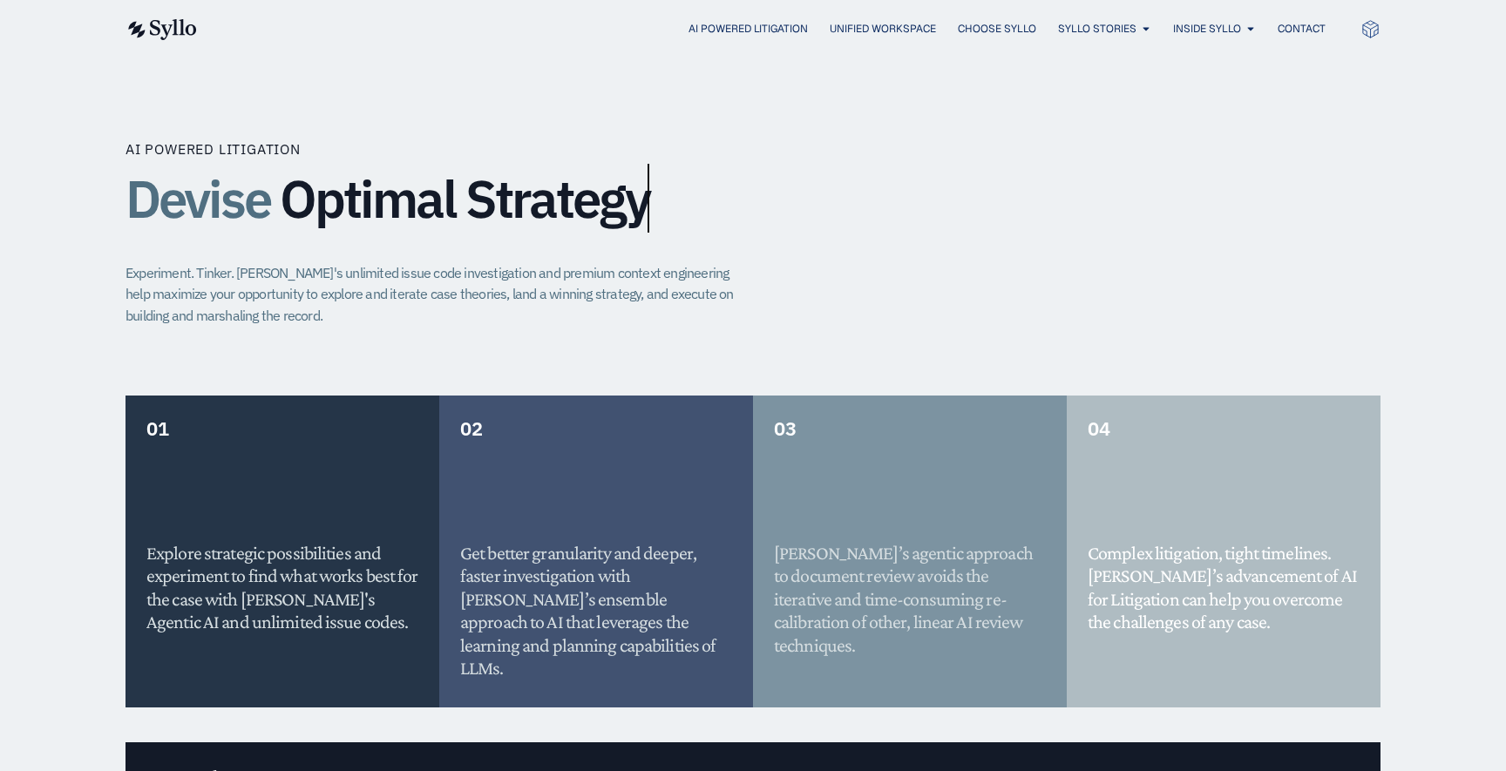
click at [810, 100] on div "AI Powered Litigation Devise Optimal Strategy Experiment. Tinker. [PERSON_NAME]…" at bounding box center [753, 575] width 1255 height 1081
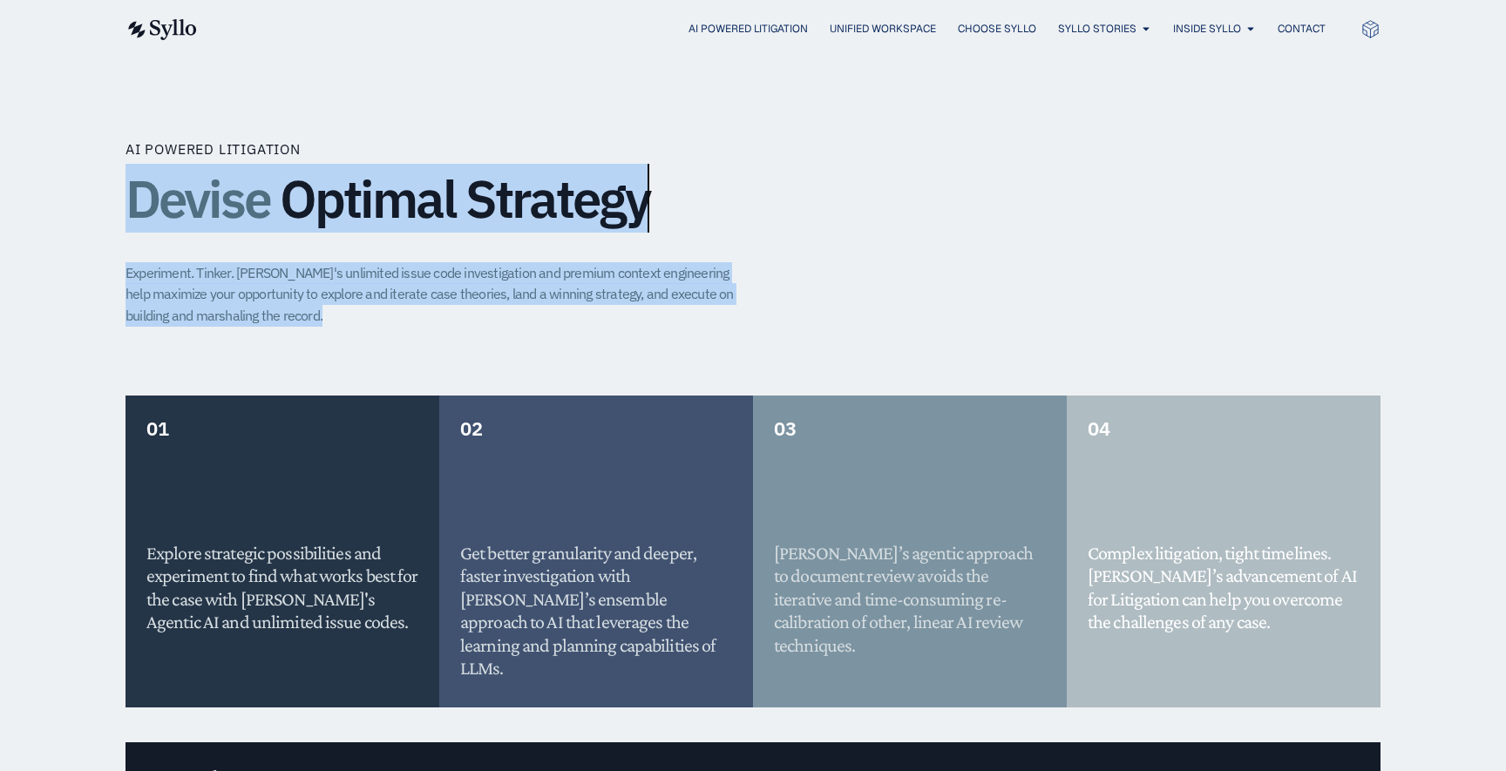
drag, startPoint x: 810, startPoint y: 100, endPoint x: 615, endPoint y: 270, distance: 258.2
click at [615, 270] on div "AI Powered Litigation Devise Optimal Strategy Experiment. Tinker. [PERSON_NAME]…" at bounding box center [753, 575] width 1255 height 1081
click at [615, 270] on p "Experiment. Tinker. Syllo's unlimited issue code investigation and premium cont…" at bounding box center [437, 294] width 623 height 65
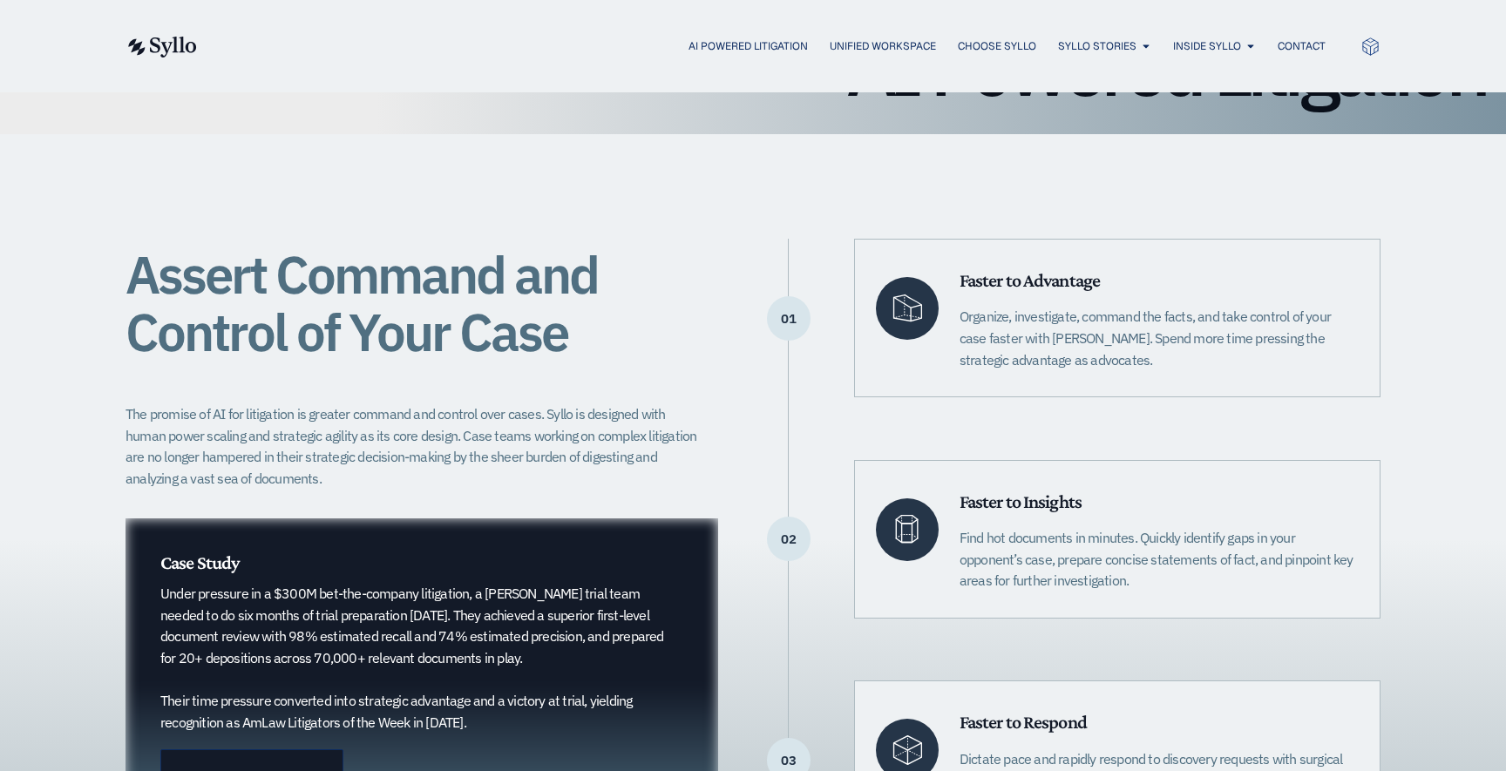
scroll to position [0, 0]
